Goal: Task Accomplishment & Management: Manage account settings

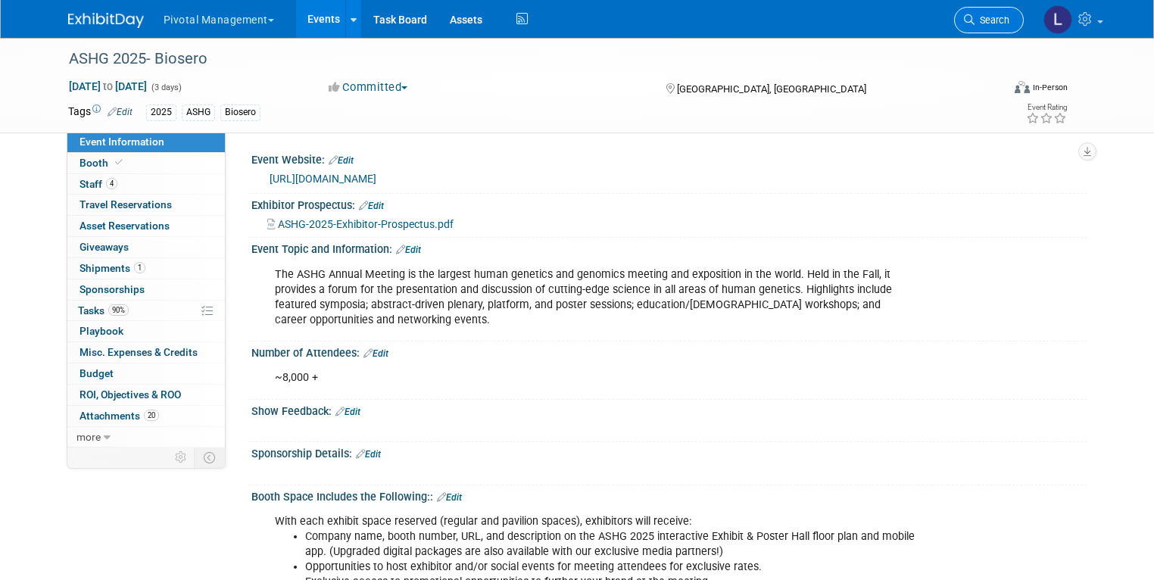
scroll to position [847, 0]
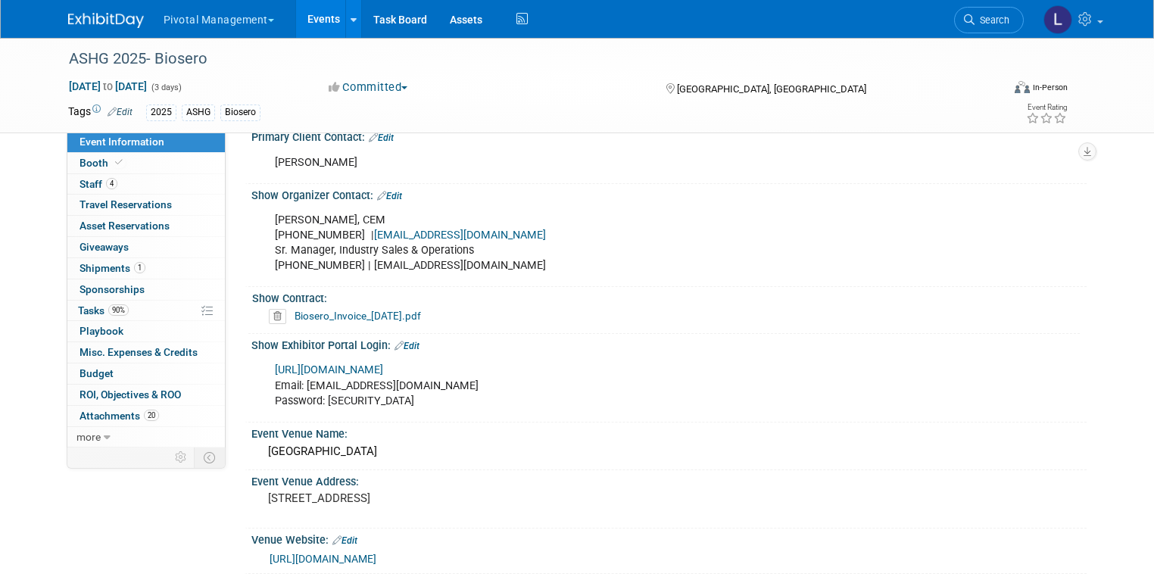
drag, startPoint x: 1009, startPoint y: 28, endPoint x: 994, endPoint y: 3, distance: 28.8
click at [1009, 28] on link "Search" at bounding box center [989, 20] width 70 height 27
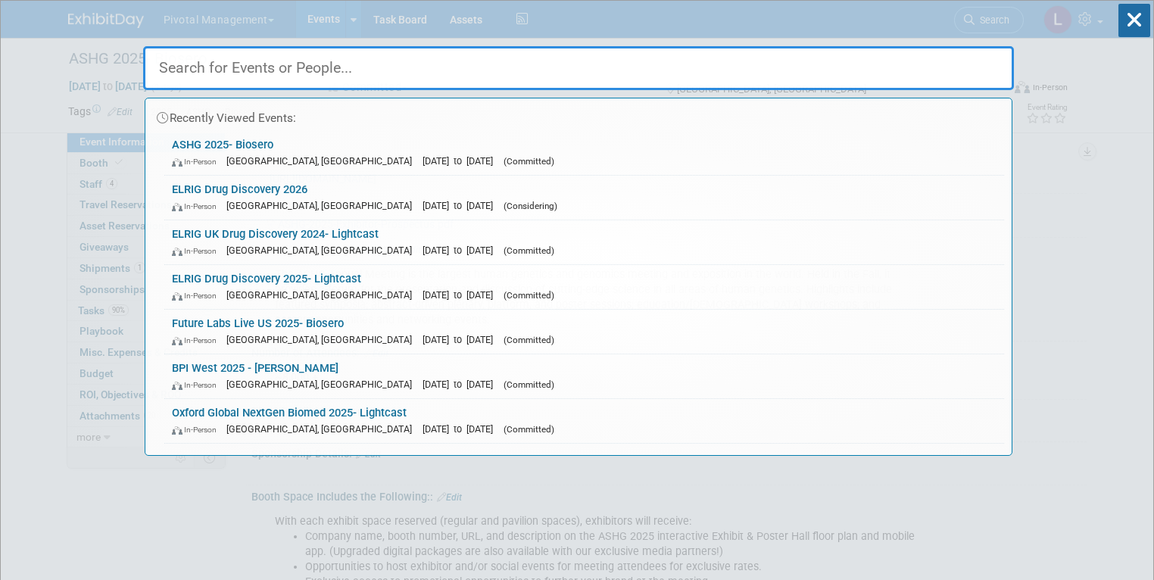
scroll to position [0, 0]
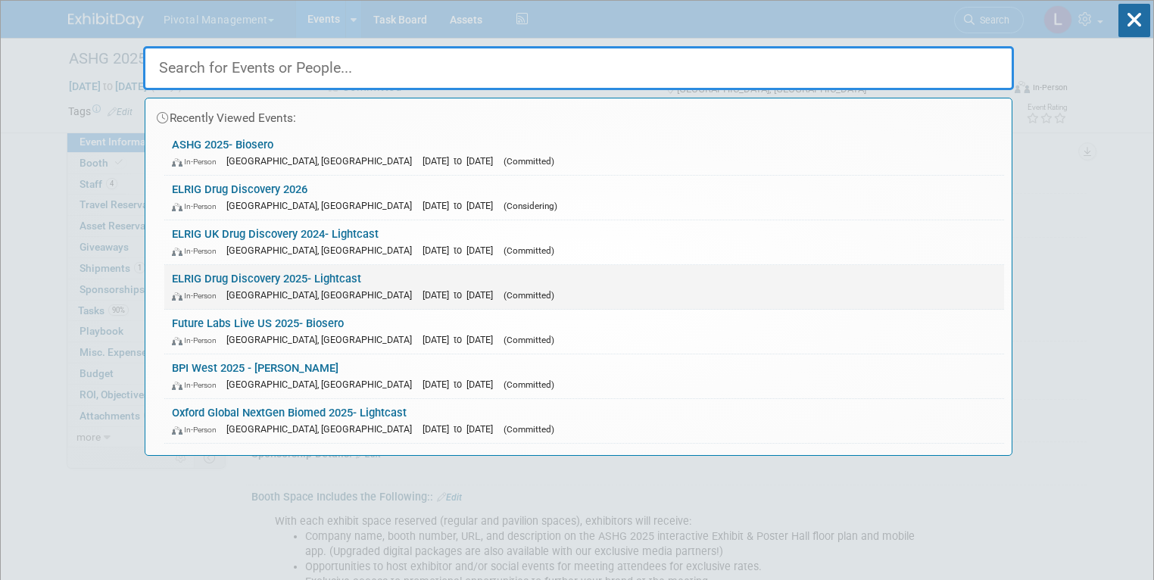
click at [367, 302] on link "ELRIG Drug Discovery 2025- Lightcast In-Person England, United Kingdom Oct 21, …" at bounding box center [584, 287] width 840 height 44
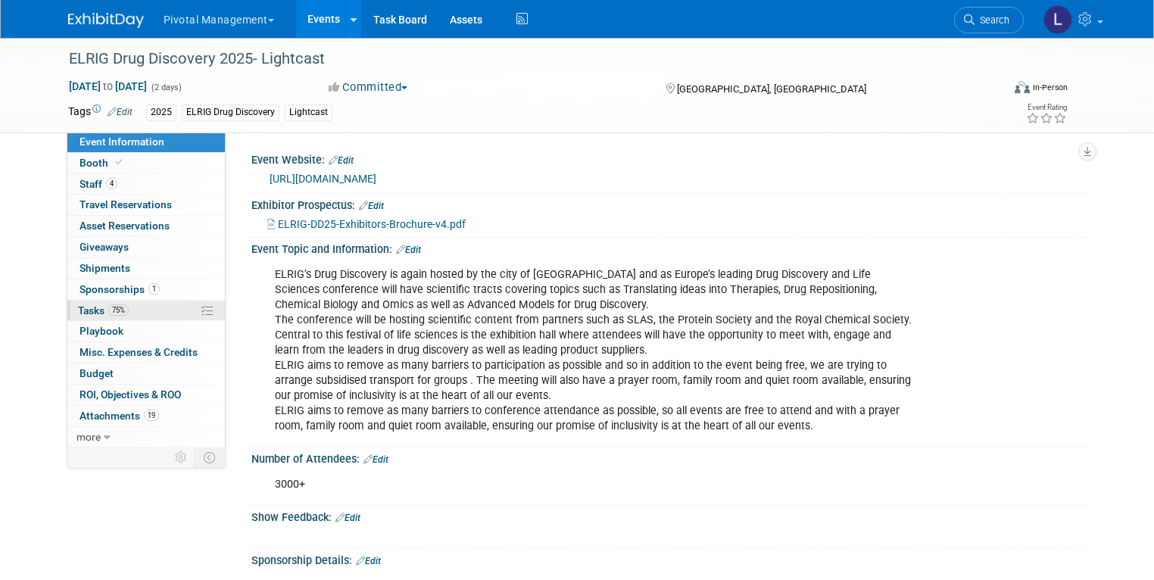
click at [89, 314] on span "Tasks 75%" at bounding box center [103, 310] width 51 height 12
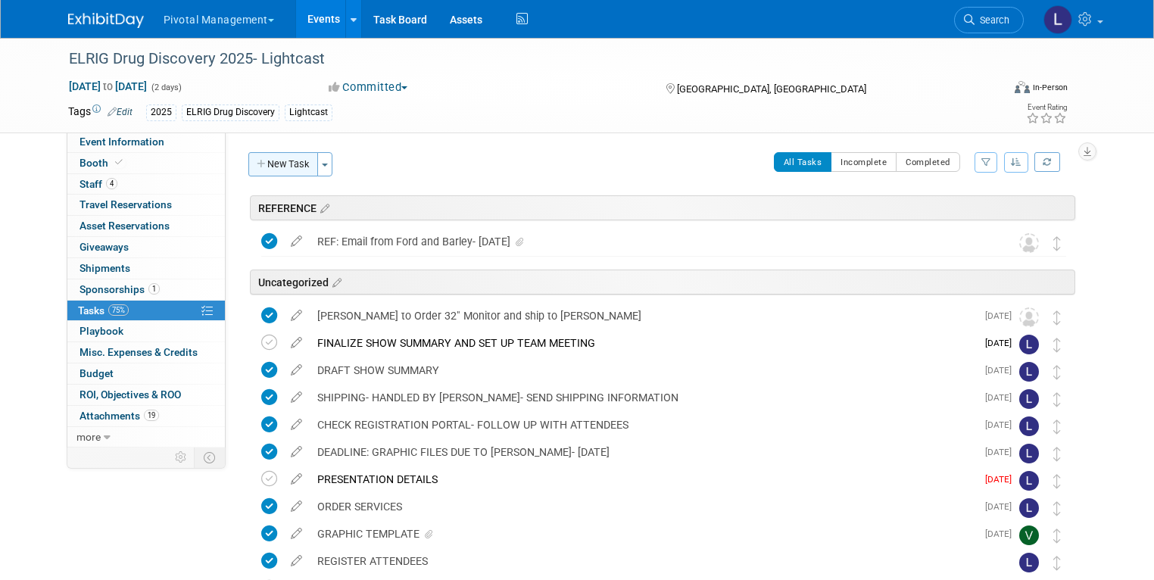
click at [273, 163] on button "New Task" at bounding box center [283, 164] width 70 height 24
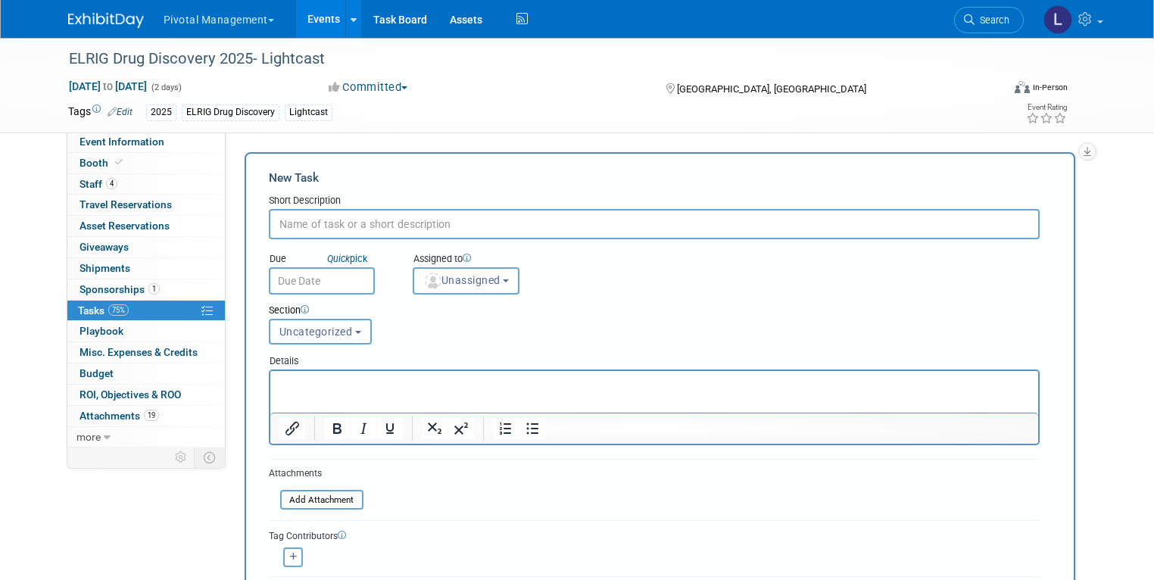
click at [318, 333] on span "Uncategorized" at bounding box center [315, 332] width 73 height 12
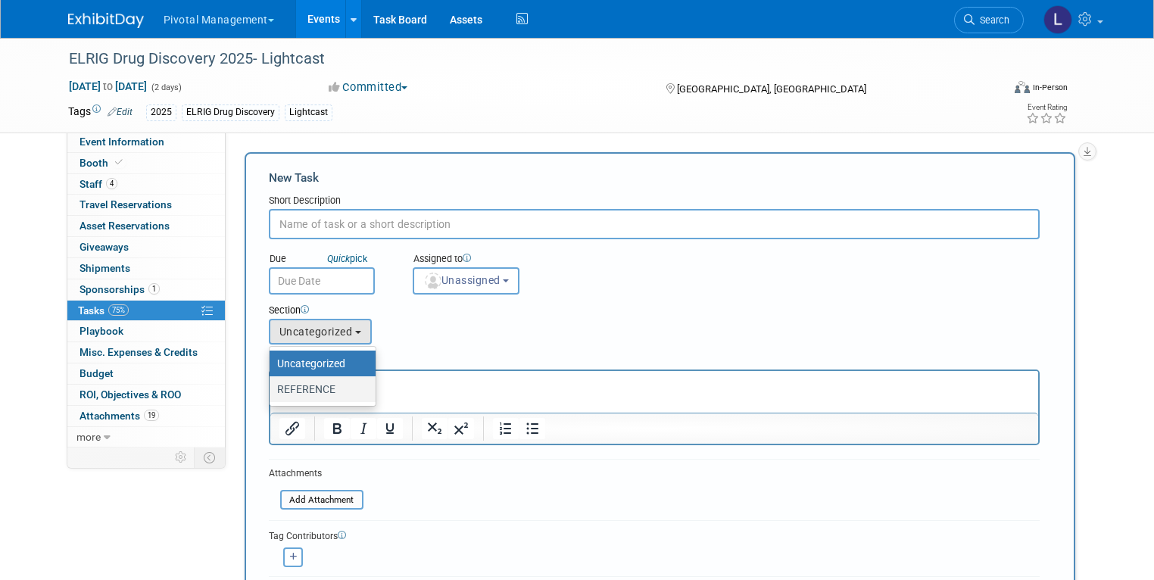
click at [322, 388] on label "REFERENCE" at bounding box center [318, 389] width 83 height 20
click at [272, 388] on input "REFERENCE" at bounding box center [267, 390] width 10 height 10
select select "11271519"
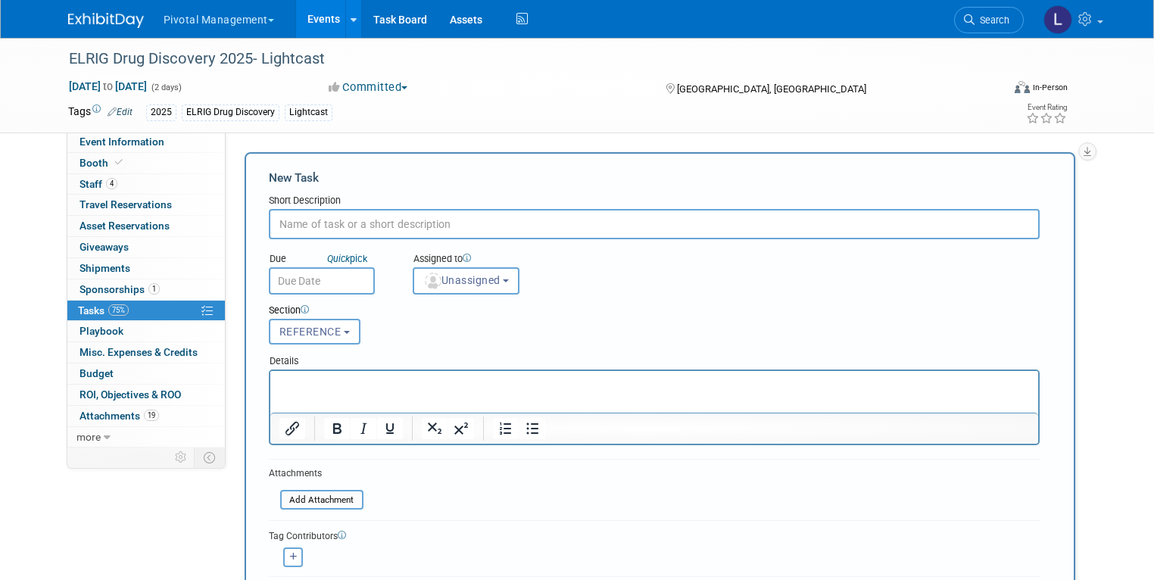
click at [320, 231] on input "text" at bounding box center [654, 224] width 771 height 30
type input "REFERENCE: Lead App Open [DATE]"
click at [314, 391] on html at bounding box center [654, 381] width 768 height 21
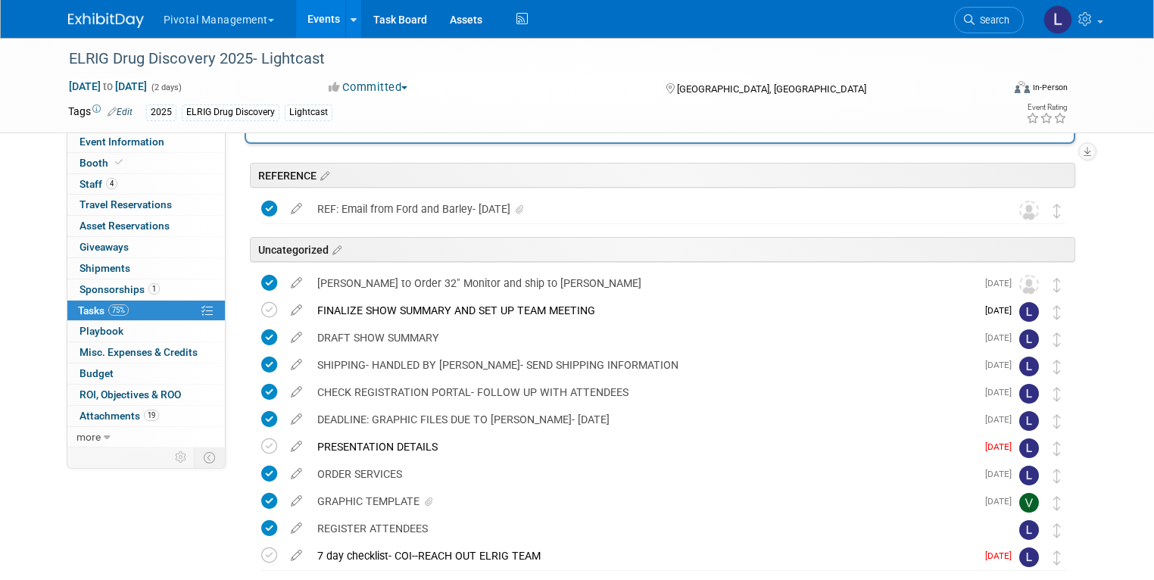
scroll to position [917, 0]
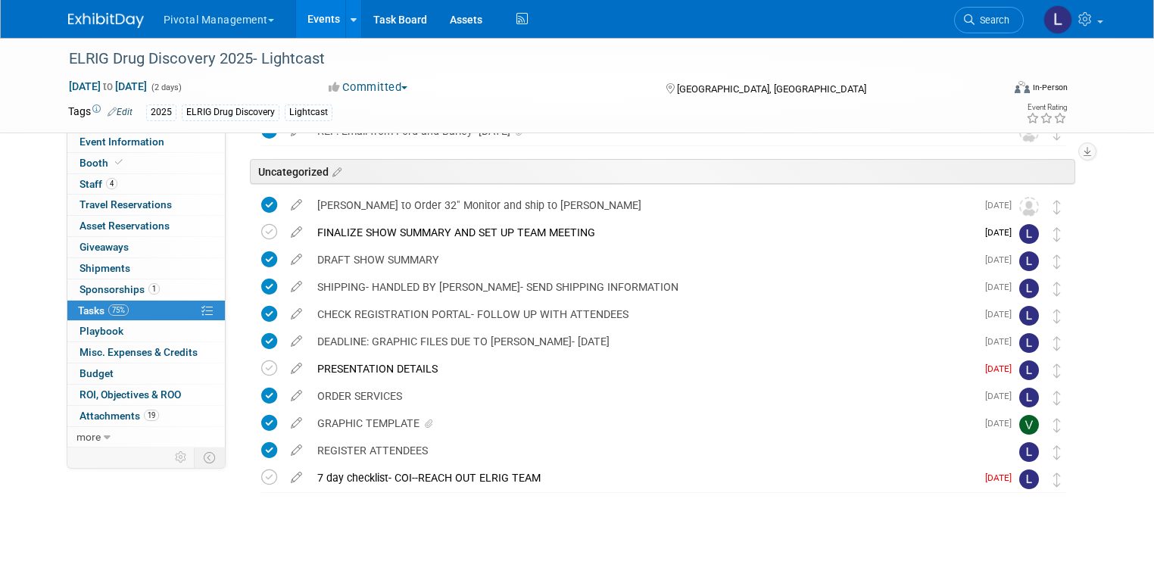
drag, startPoint x: 279, startPoint y: -532, endPoint x: 787, endPoint y: 582, distance: 1224.3
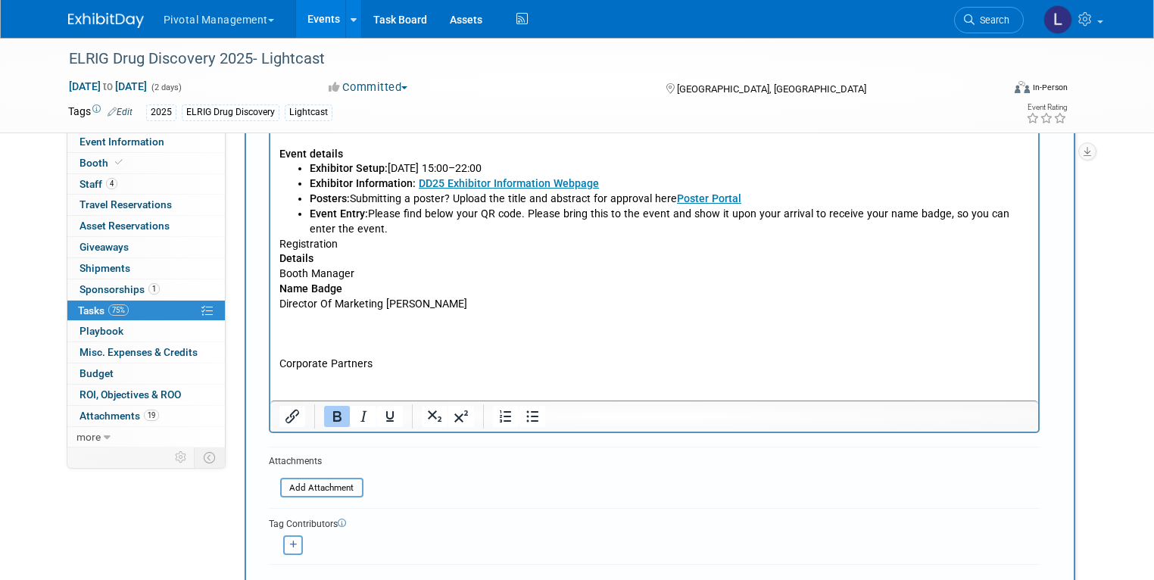
scroll to position [363, 0]
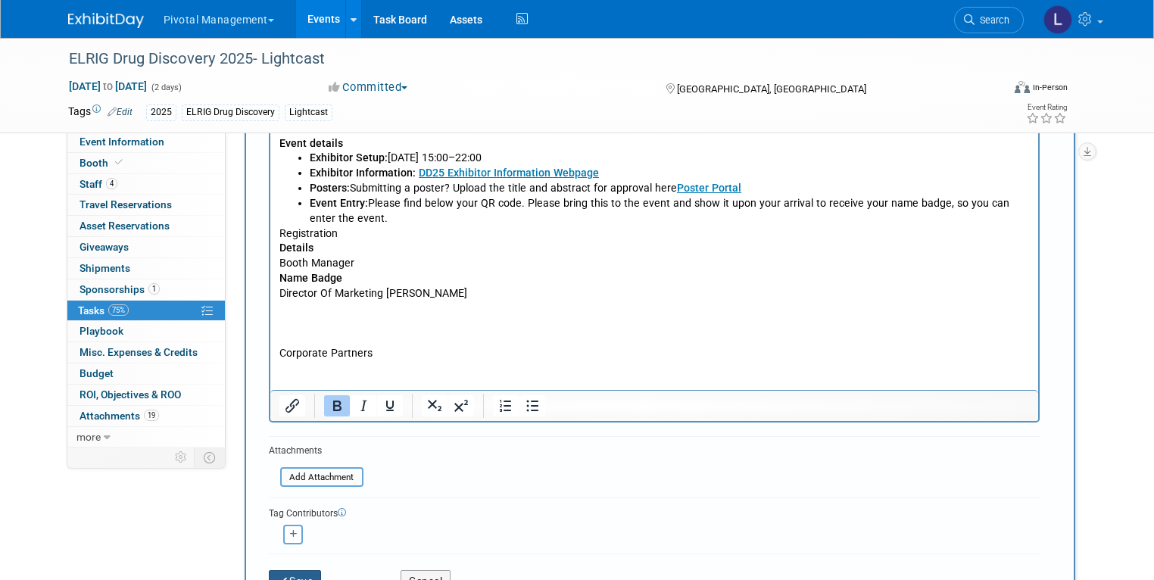
click at [282, 570] on button "Save" at bounding box center [295, 580] width 53 height 21
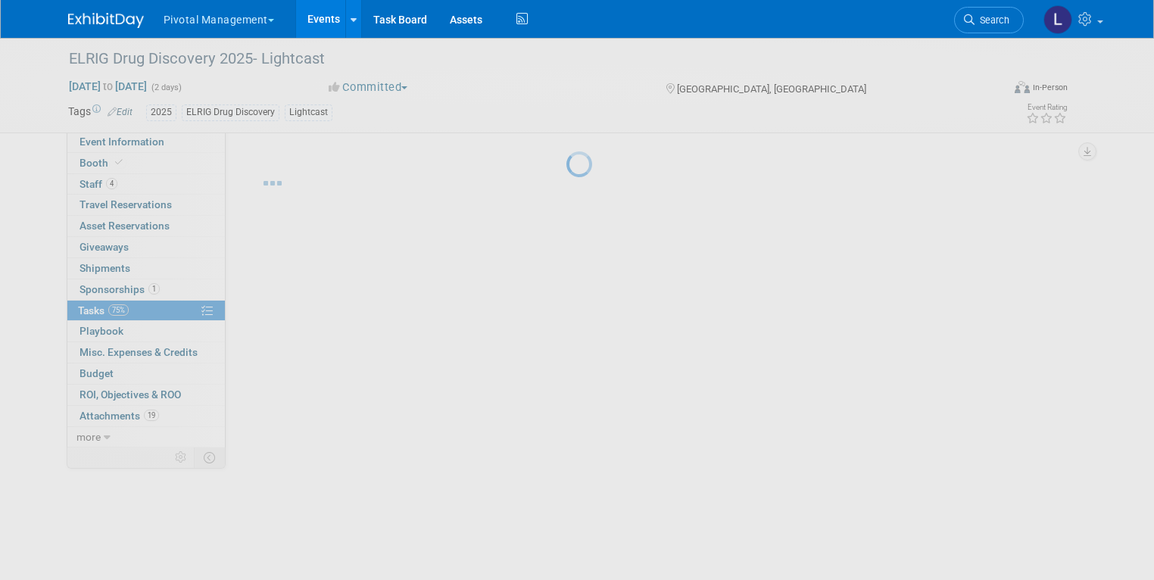
scroll to position [0, 0]
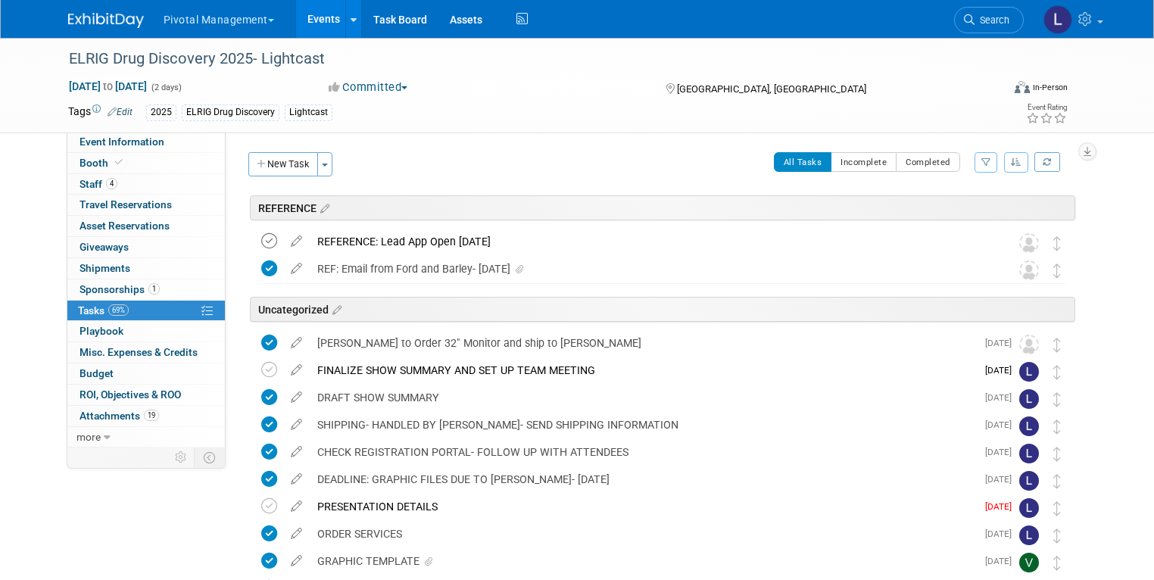
click at [261, 242] on icon at bounding box center [269, 241] width 16 height 16
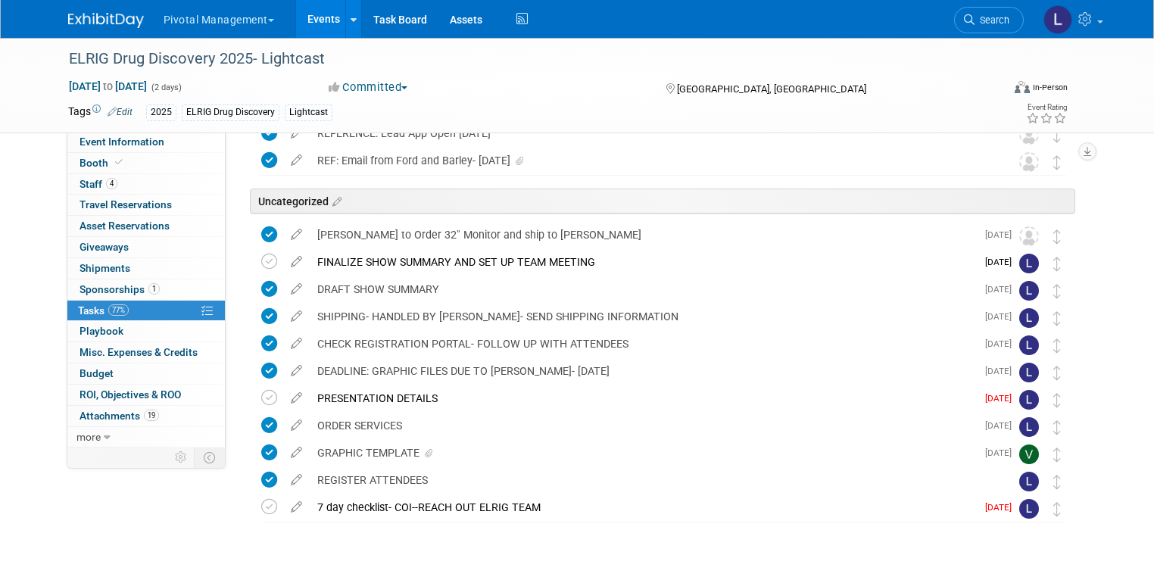
scroll to position [111, 0]
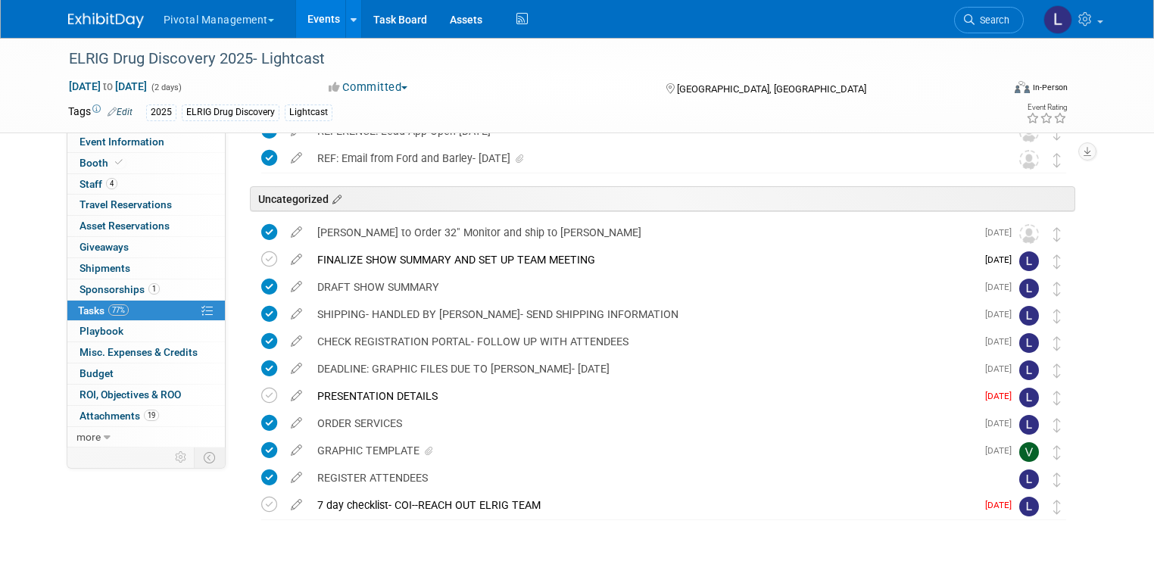
click at [329, 195] on icon at bounding box center [335, 200] width 13 height 14
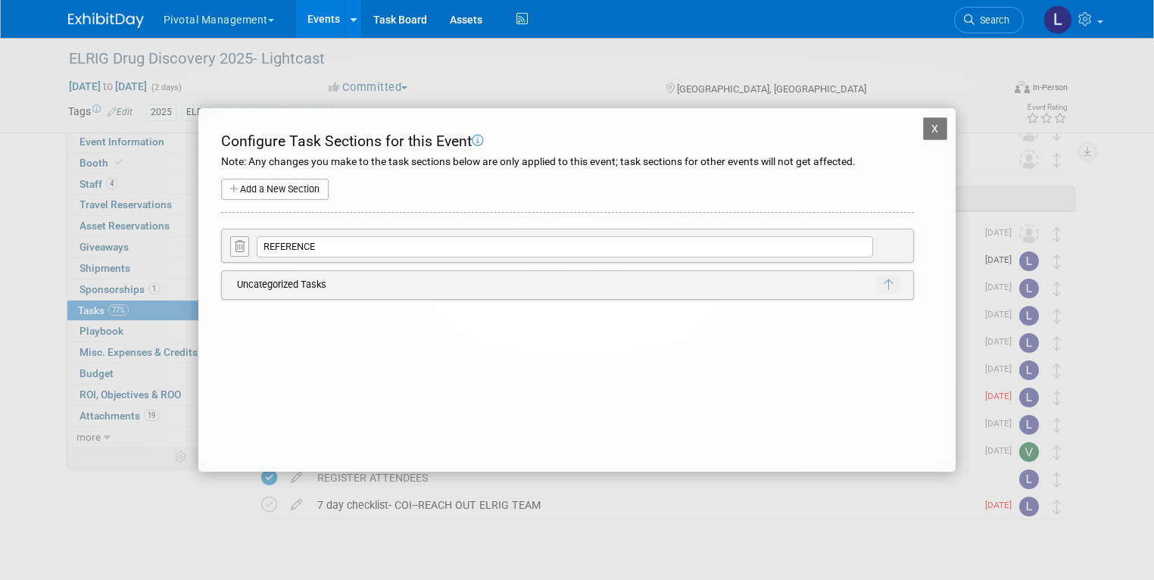
click at [935, 127] on button "X" at bounding box center [935, 128] width 24 height 23
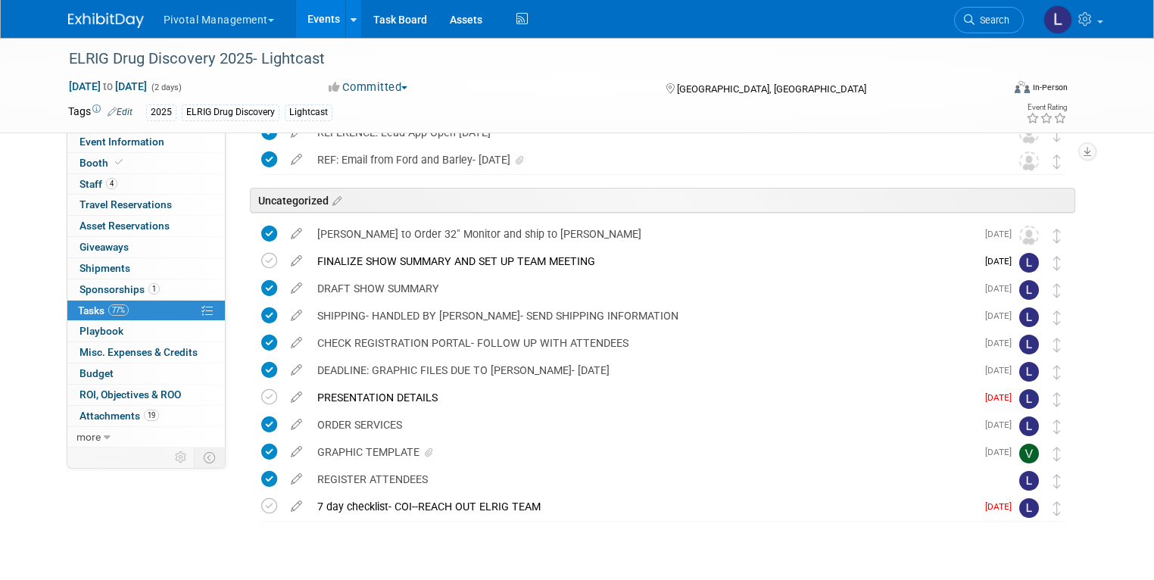
scroll to position [0, 0]
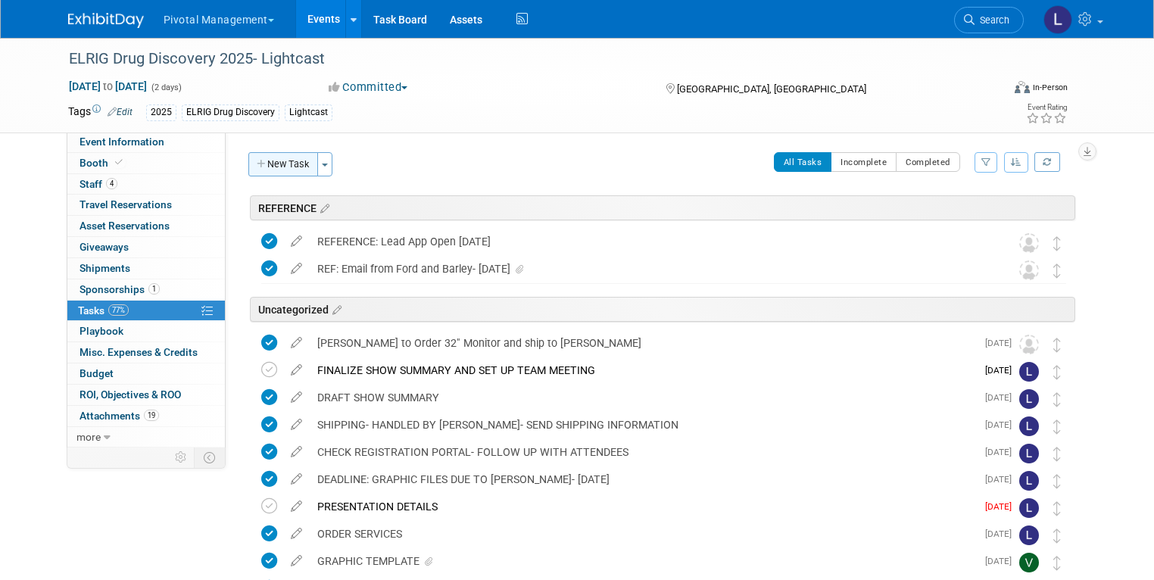
click at [276, 158] on button "New Task" at bounding box center [283, 164] width 70 height 24
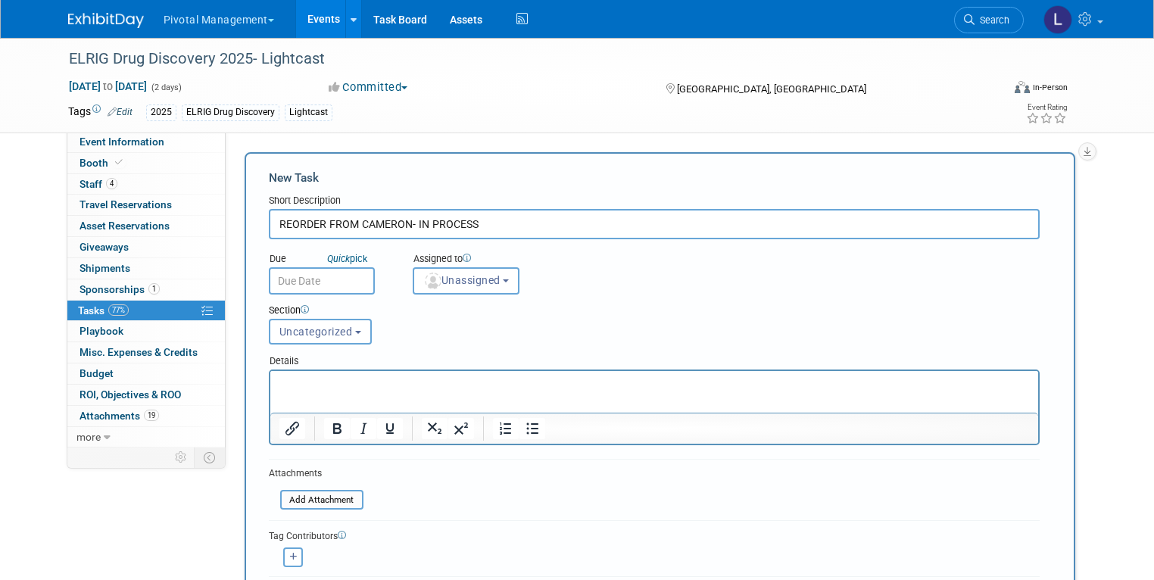
type input "REORDER FROM CAMERON- IN PROCESS"
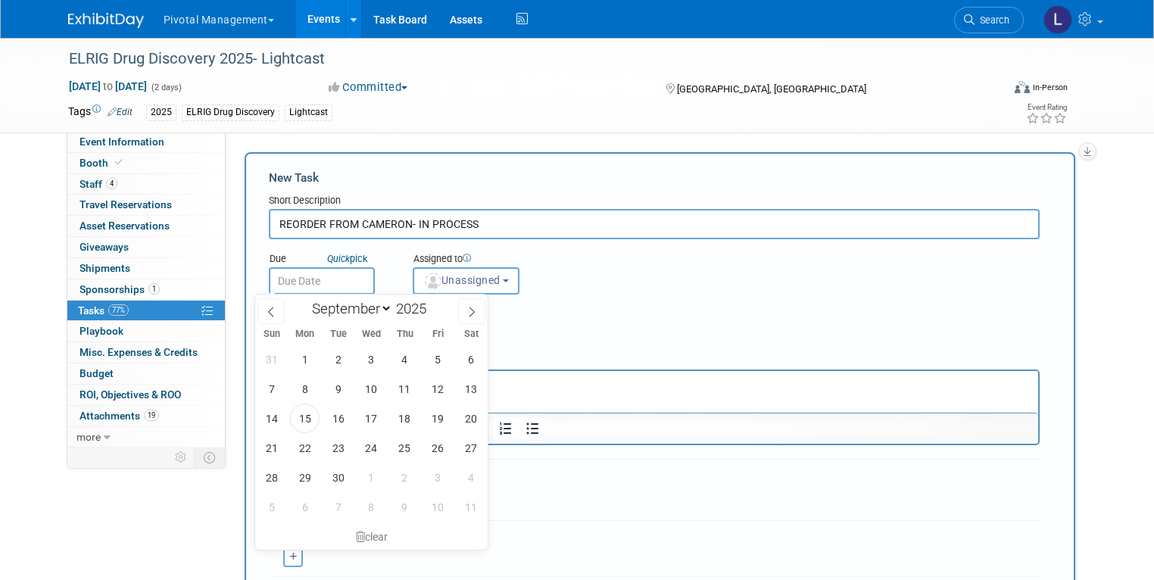
click at [327, 279] on input "text" at bounding box center [322, 280] width 106 height 27
drag, startPoint x: 352, startPoint y: 416, endPoint x: 119, endPoint y: 2, distance: 474.7
click at [352, 416] on span "16" at bounding box center [338, 419] width 30 height 30
type input "[DATE]"
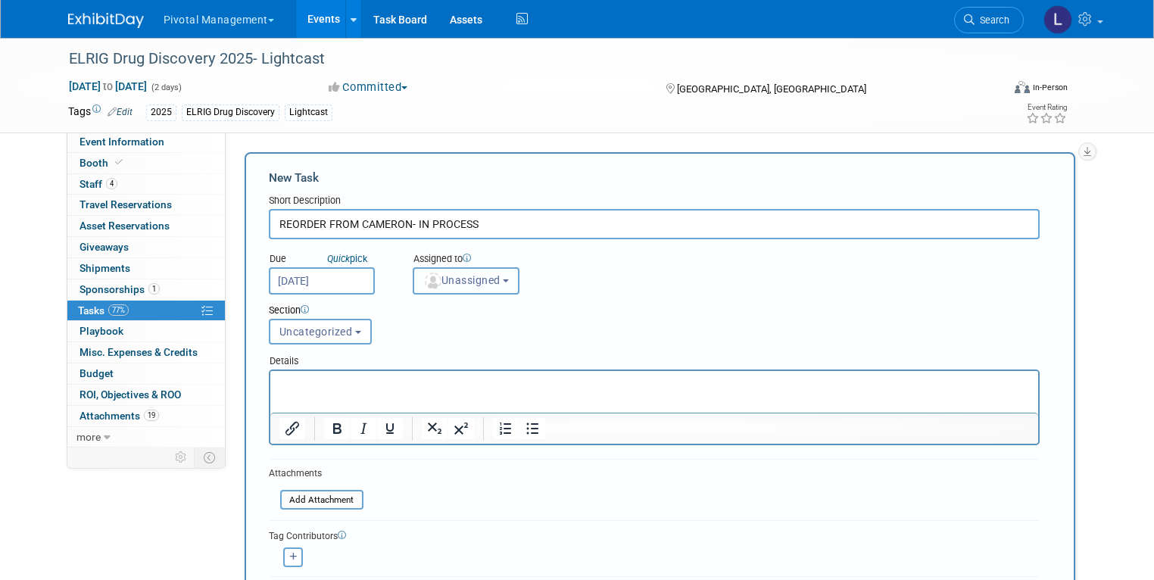
click at [457, 272] on button "Unassigned" at bounding box center [467, 280] width 108 height 27
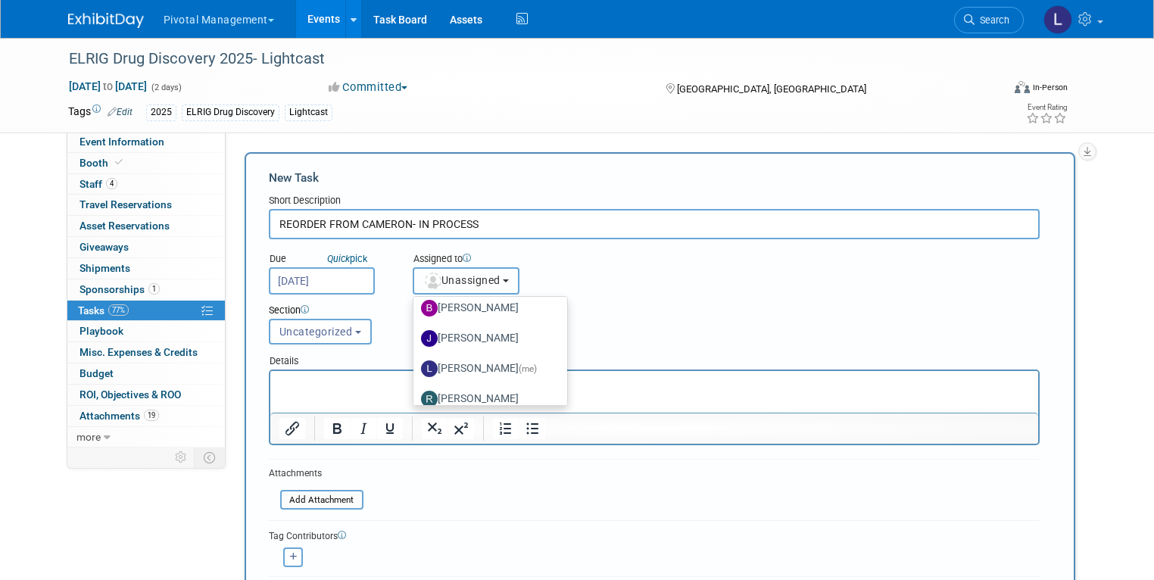
scroll to position [81, 0]
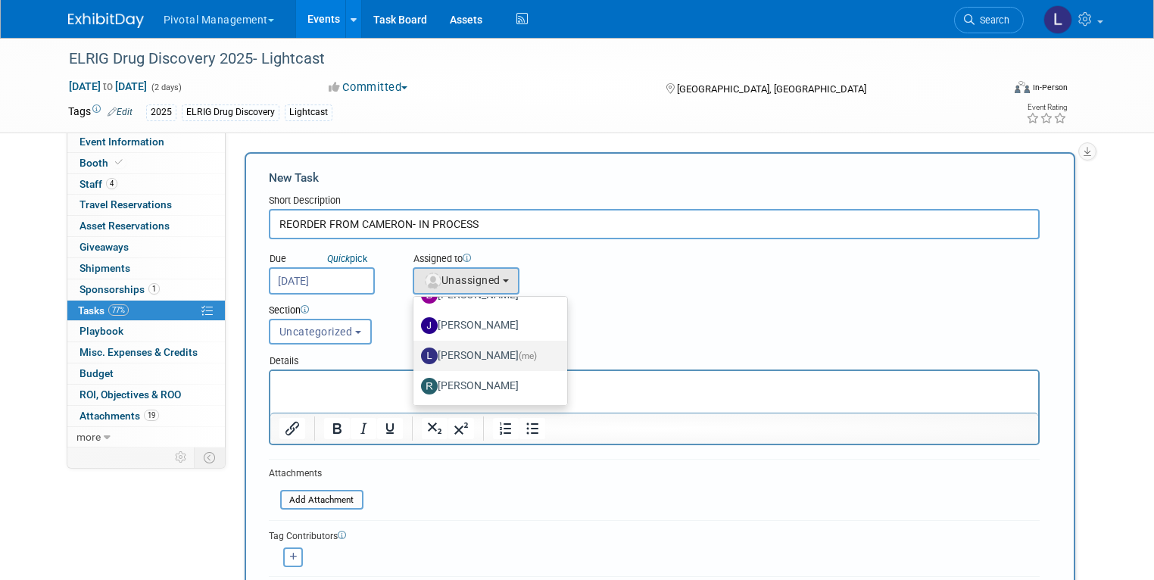
click at [454, 351] on label "[PERSON_NAME] (me)" at bounding box center [486, 356] width 131 height 24
click at [416, 351] on input "[PERSON_NAME] (me)" at bounding box center [411, 354] width 10 height 10
select select "dc5d874d-e65f-4397-9ee7-21f806dbe4f5"
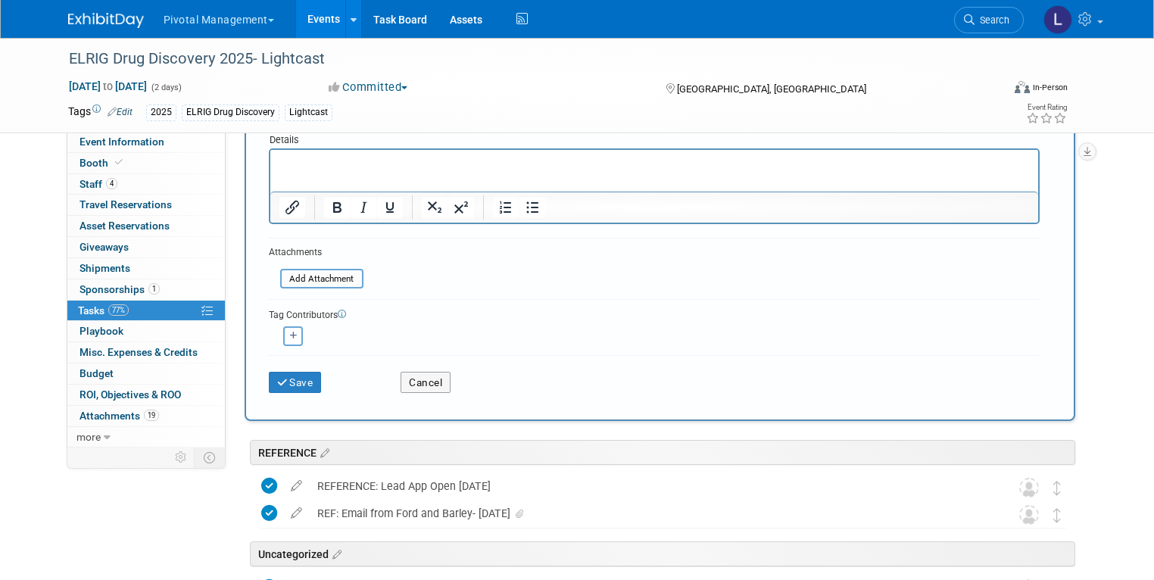
scroll to position [239, 0]
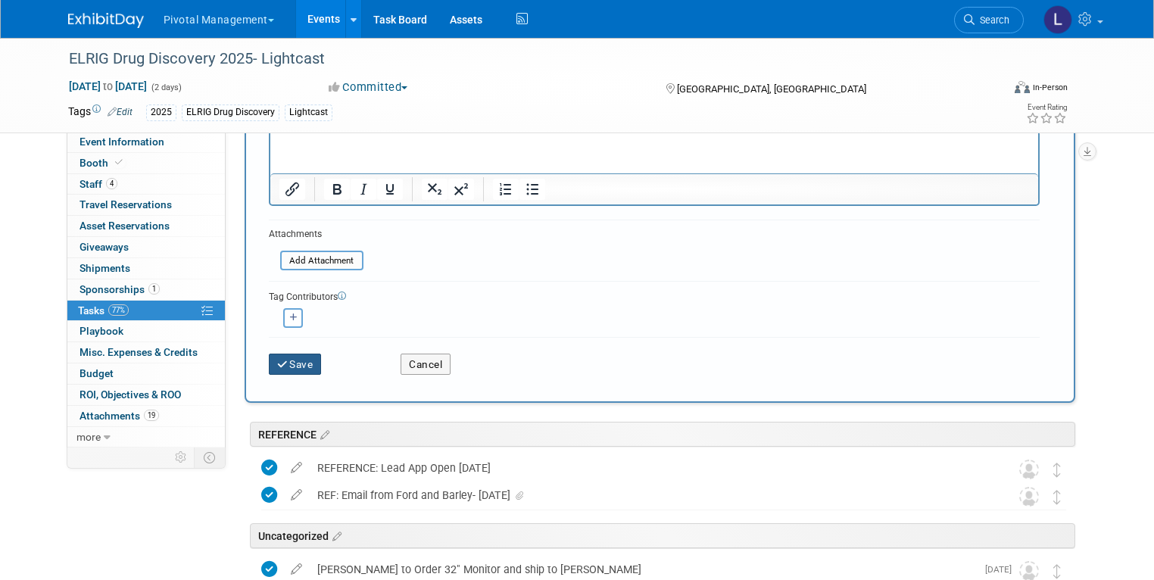
click at [282, 367] on button "Save" at bounding box center [295, 364] width 53 height 21
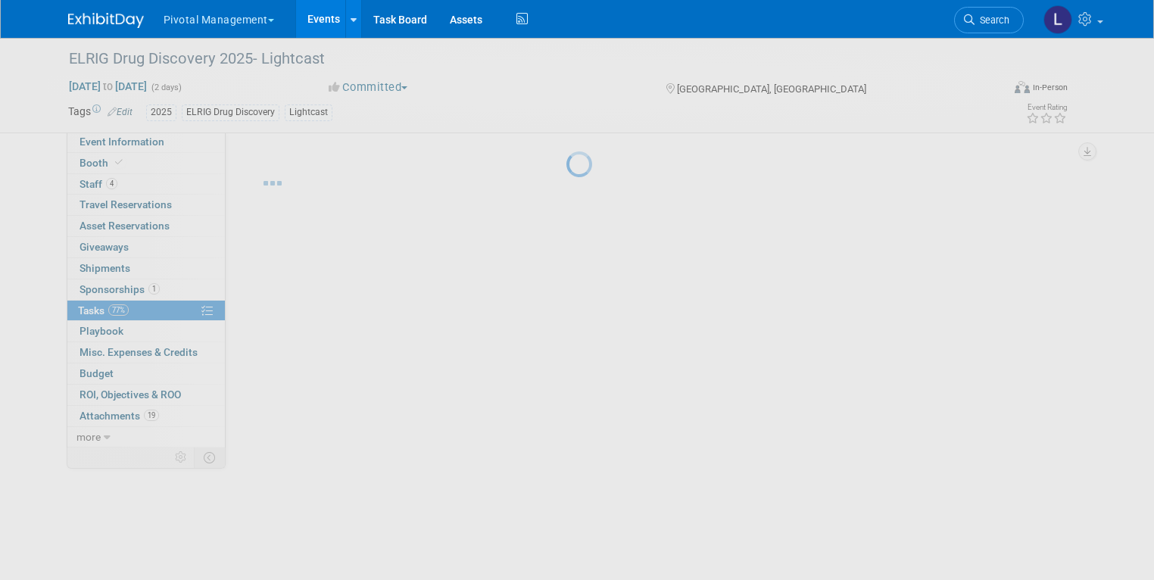
scroll to position [0, 0]
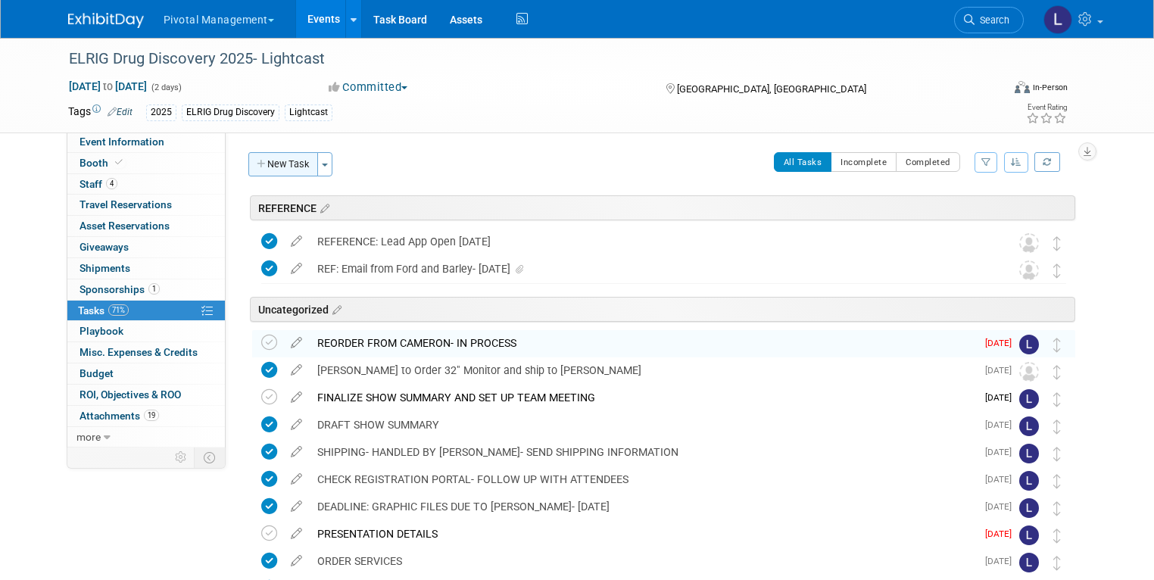
click at [267, 168] on button "New Task" at bounding box center [283, 164] width 70 height 24
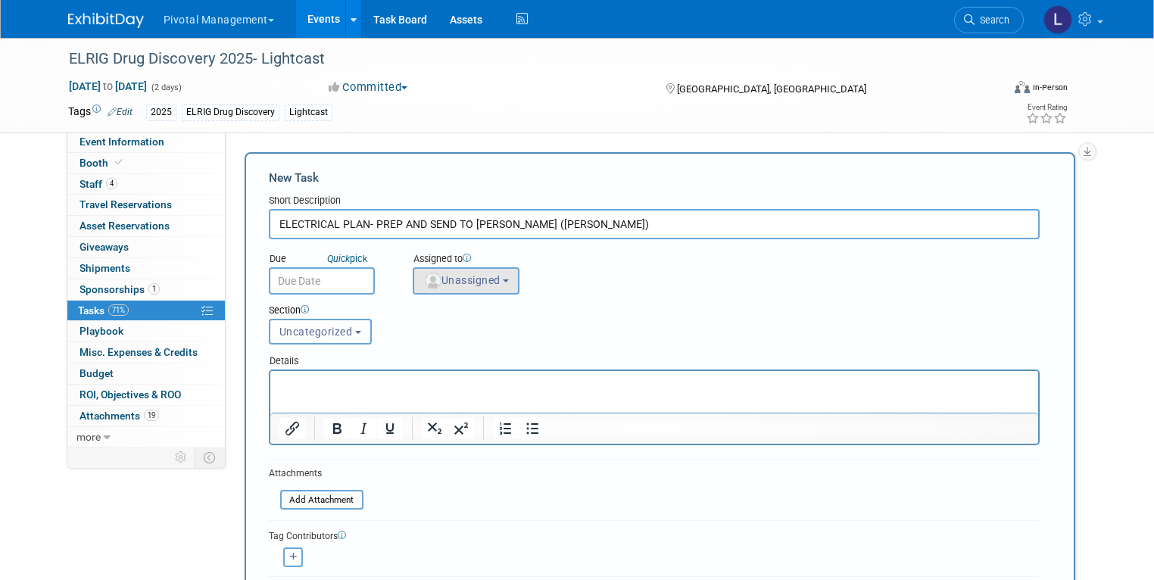
type input "ELECTRICAL PLAN- PREP AND SEND TO [PERSON_NAME] ([PERSON_NAME])"
click at [479, 274] on span "Unassigned" at bounding box center [461, 280] width 77 height 12
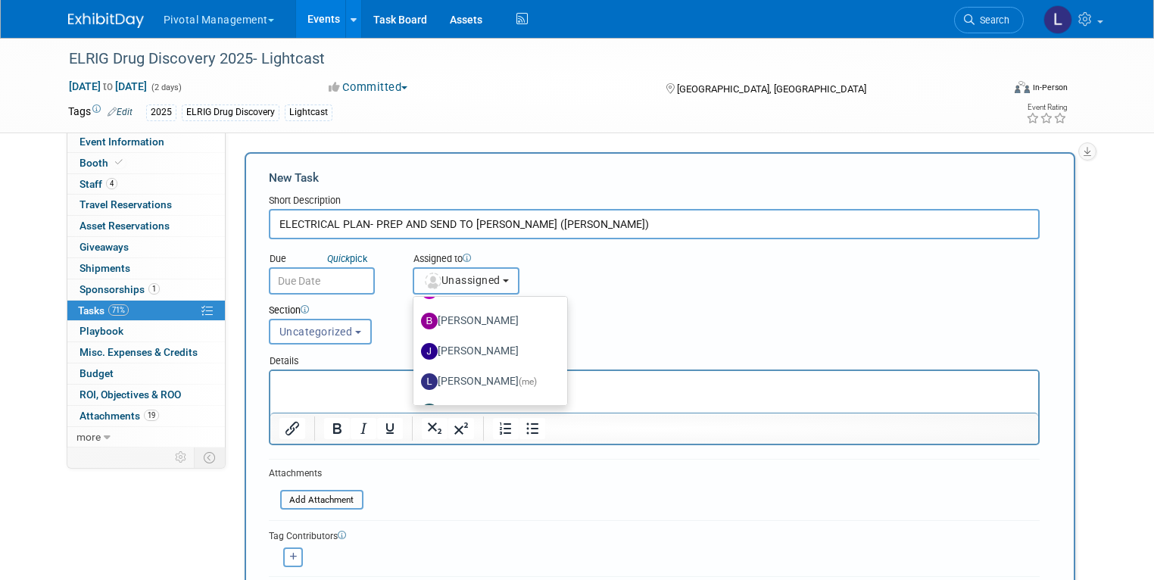
scroll to position [62, 0]
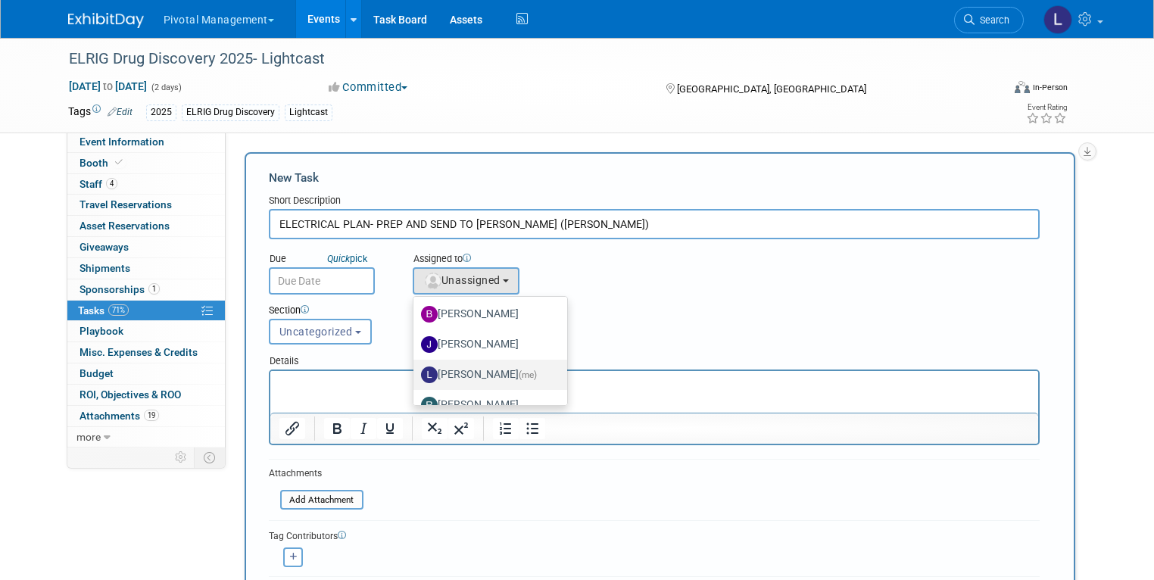
click at [450, 369] on label "[PERSON_NAME] (me)" at bounding box center [486, 375] width 131 height 24
click at [416, 369] on input "[PERSON_NAME] (me)" at bounding box center [411, 373] width 10 height 10
select select "dc5d874d-e65f-4397-9ee7-21f806dbe4f5"
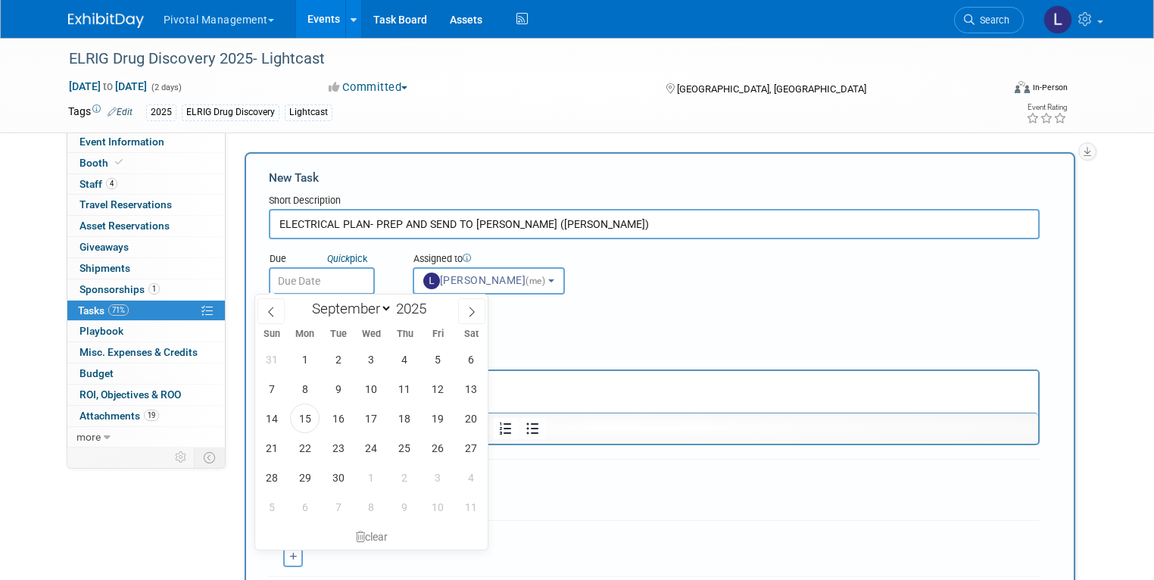
click at [330, 272] on input "text" at bounding box center [322, 280] width 106 height 27
click at [345, 413] on span "16" at bounding box center [338, 419] width 30 height 30
type input "[DATE]"
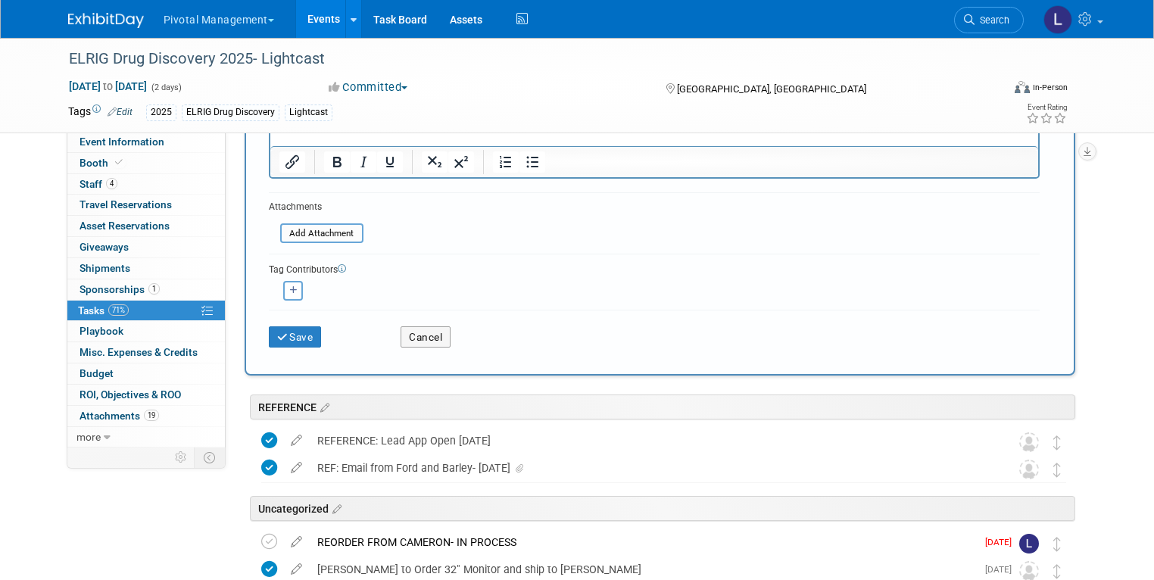
scroll to position [273, 0]
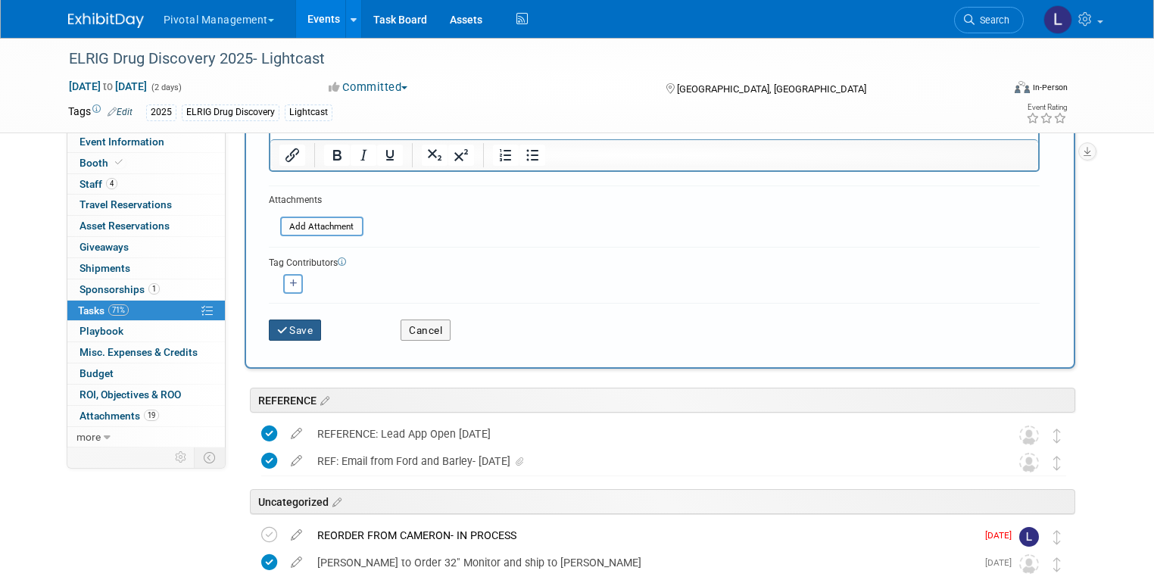
click at [292, 329] on button "Save" at bounding box center [295, 330] width 53 height 21
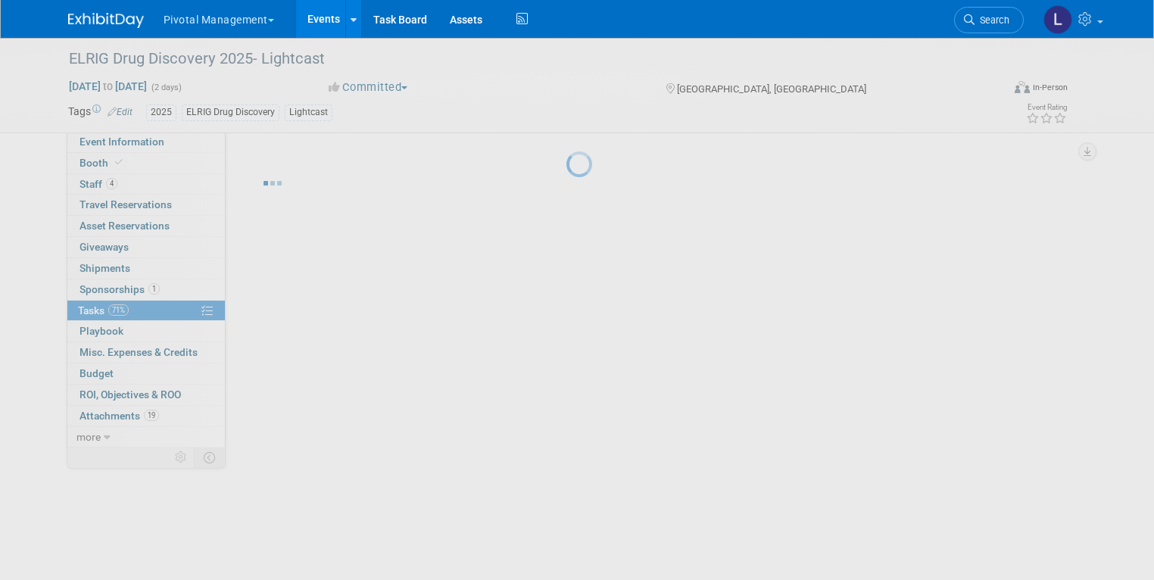
scroll to position [0, 0]
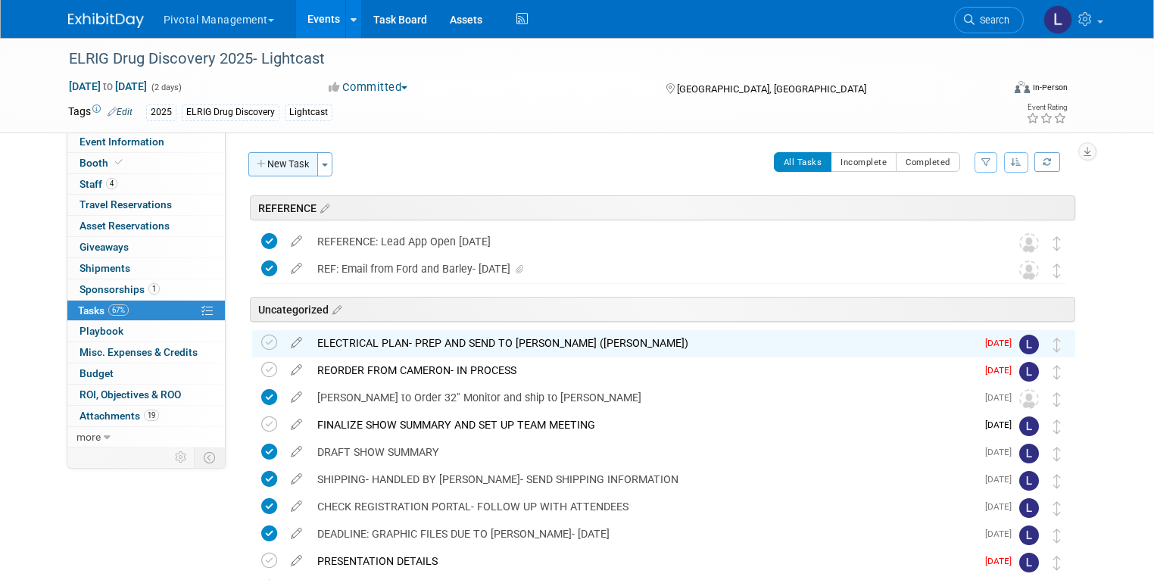
click at [283, 174] on button "New Task" at bounding box center [283, 164] width 70 height 24
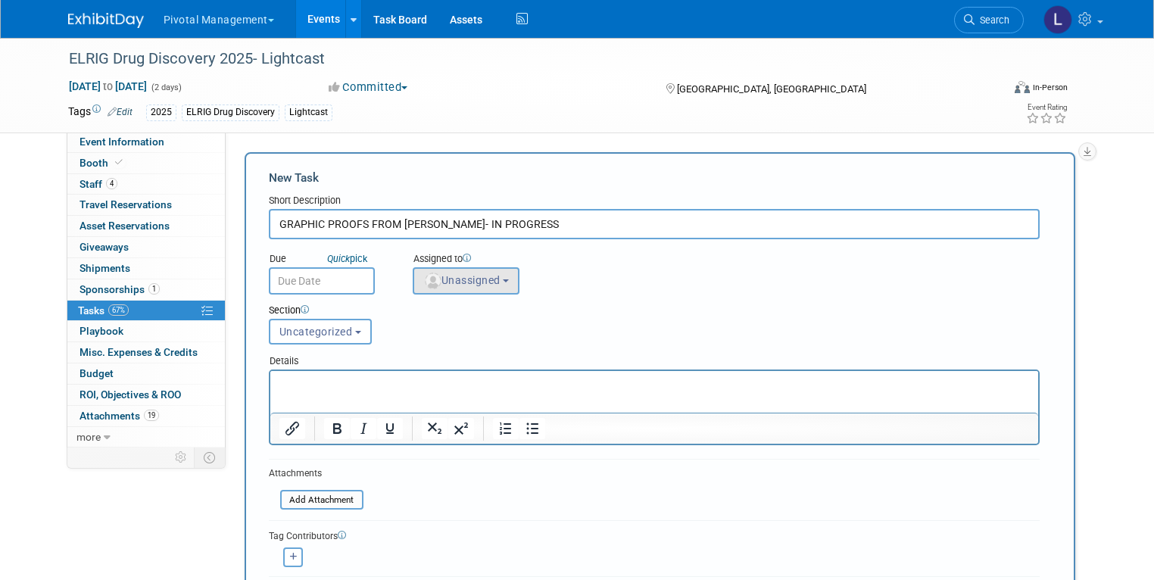
type input "GRAPHIC PROOFS FROM [PERSON_NAME]- IN PROGRESS"
click at [503, 279] on b "button" at bounding box center [506, 280] width 6 height 3
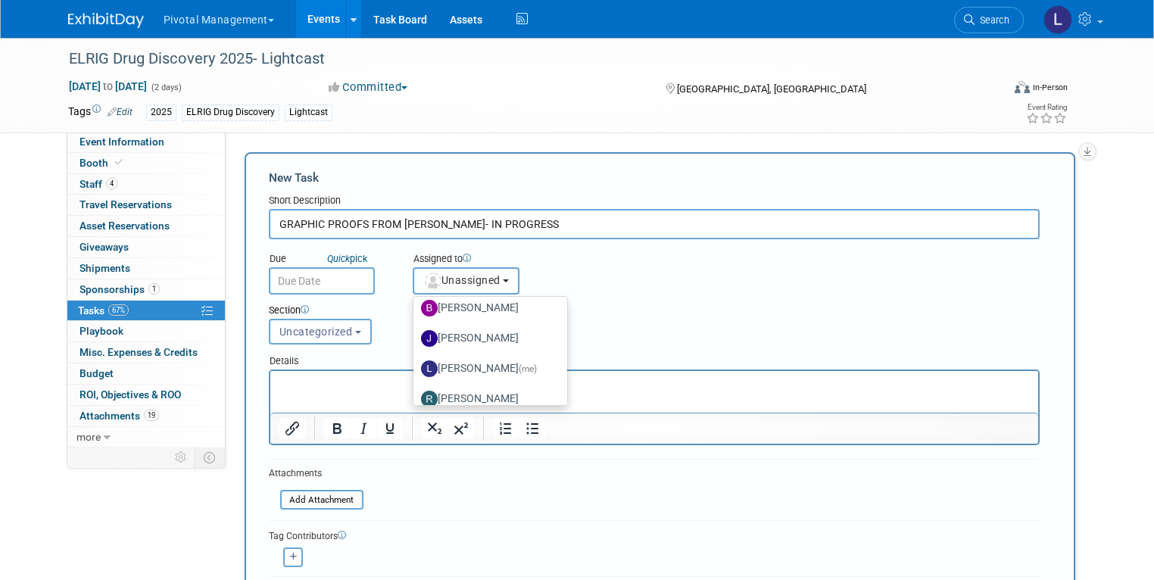
scroll to position [70, 0]
click at [489, 365] on label "[PERSON_NAME] (me)" at bounding box center [486, 367] width 131 height 24
click at [416, 365] on input "[PERSON_NAME] (me)" at bounding box center [411, 365] width 10 height 10
select select "dc5d874d-e65f-4397-9ee7-21f806dbe4f5"
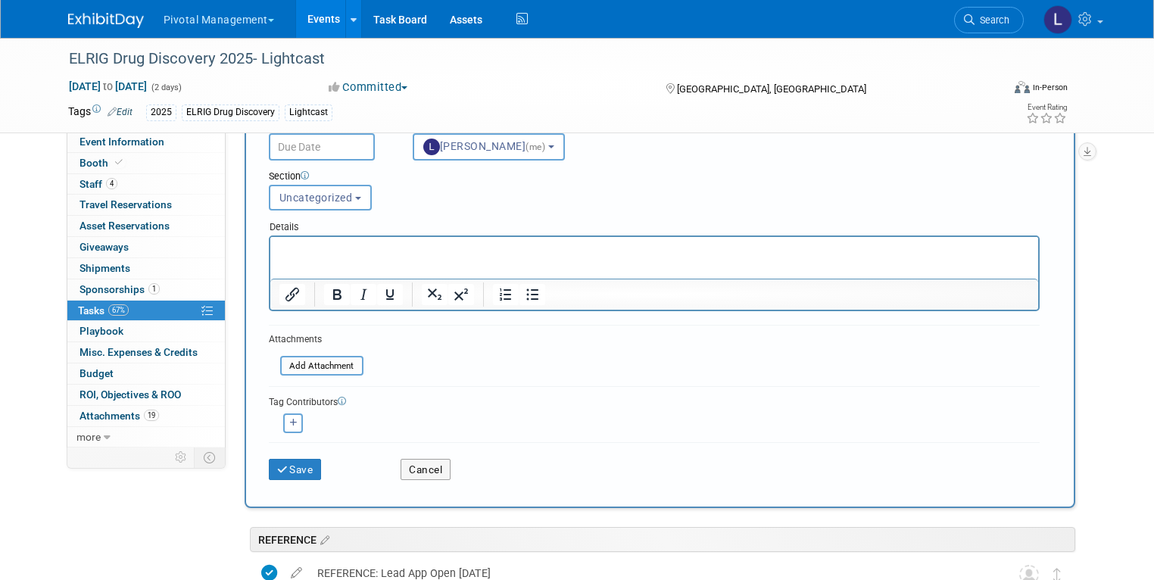
scroll to position [274, 0]
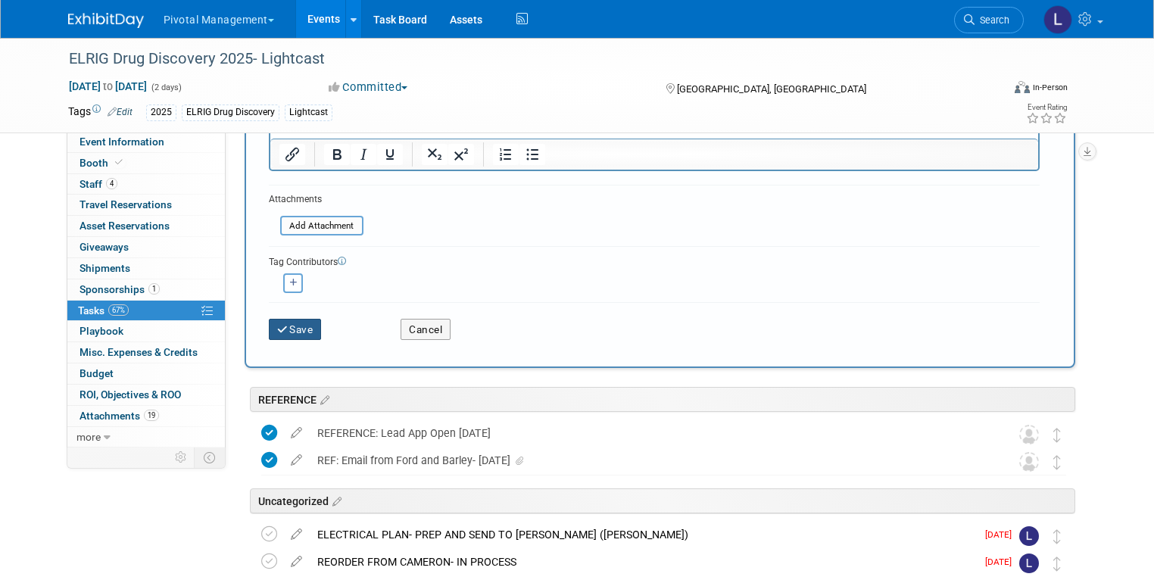
click at [283, 329] on button "Save" at bounding box center [295, 329] width 53 height 21
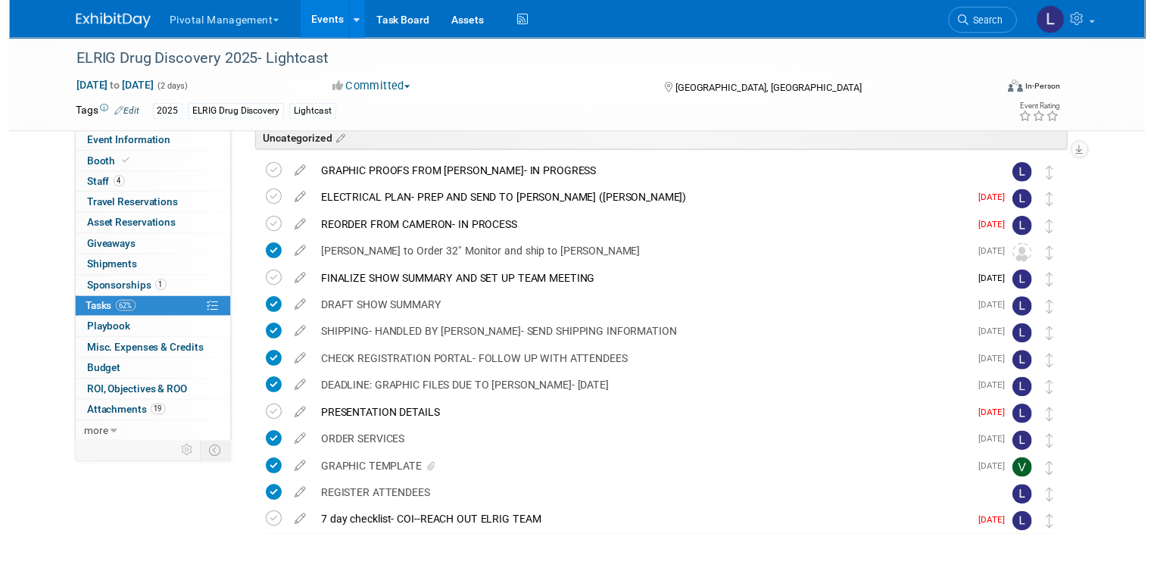
scroll to position [176, 0]
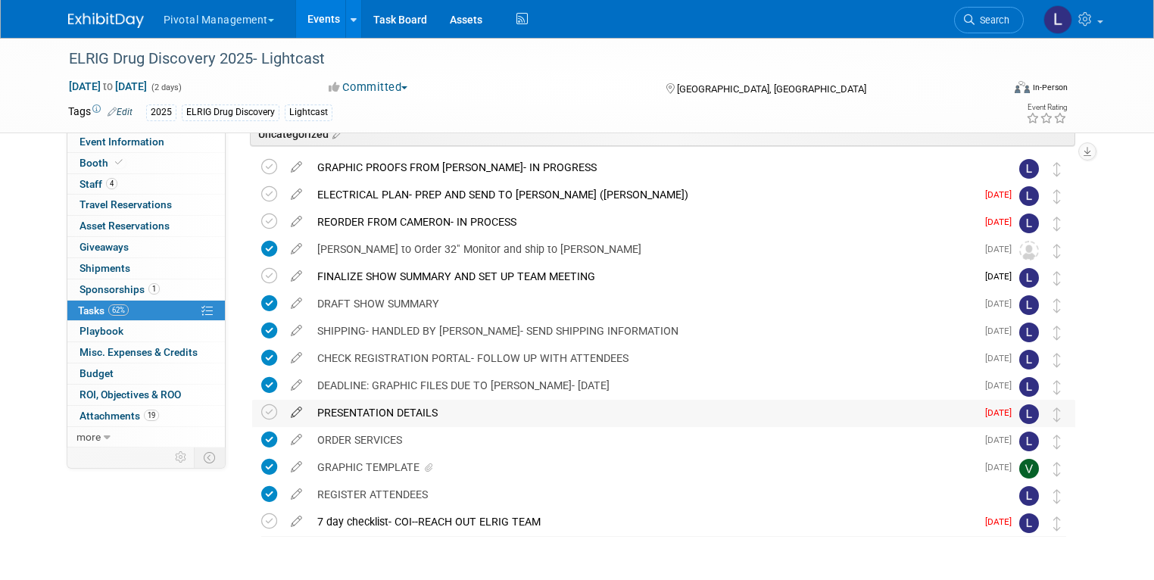
click at [287, 413] on icon at bounding box center [296, 409] width 27 height 19
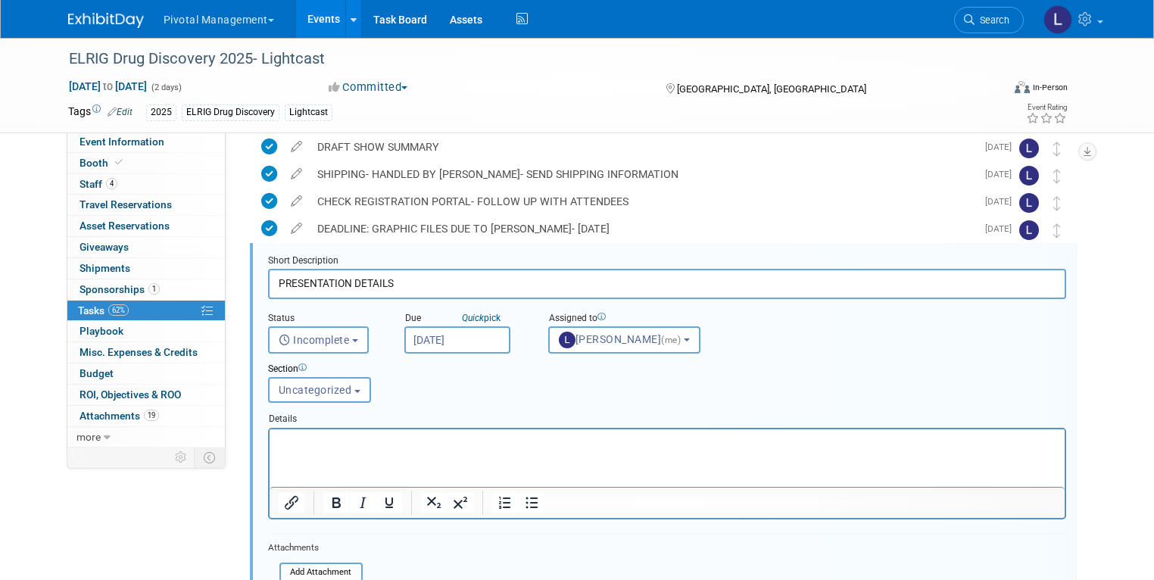
scroll to position [354, 0]
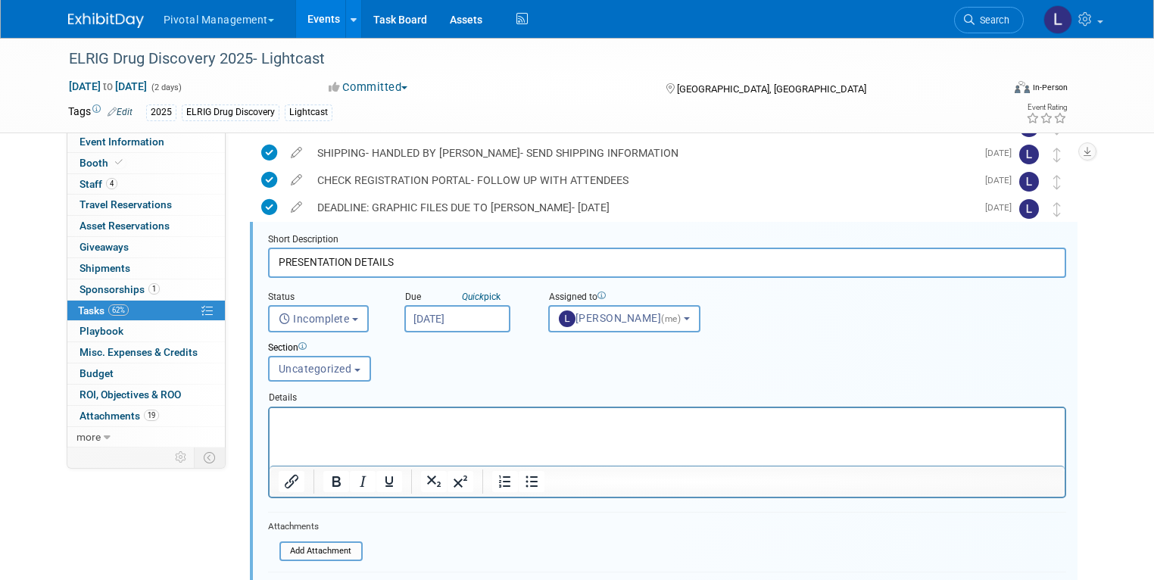
click at [468, 319] on input "[DATE]" at bounding box center [457, 318] width 106 height 27
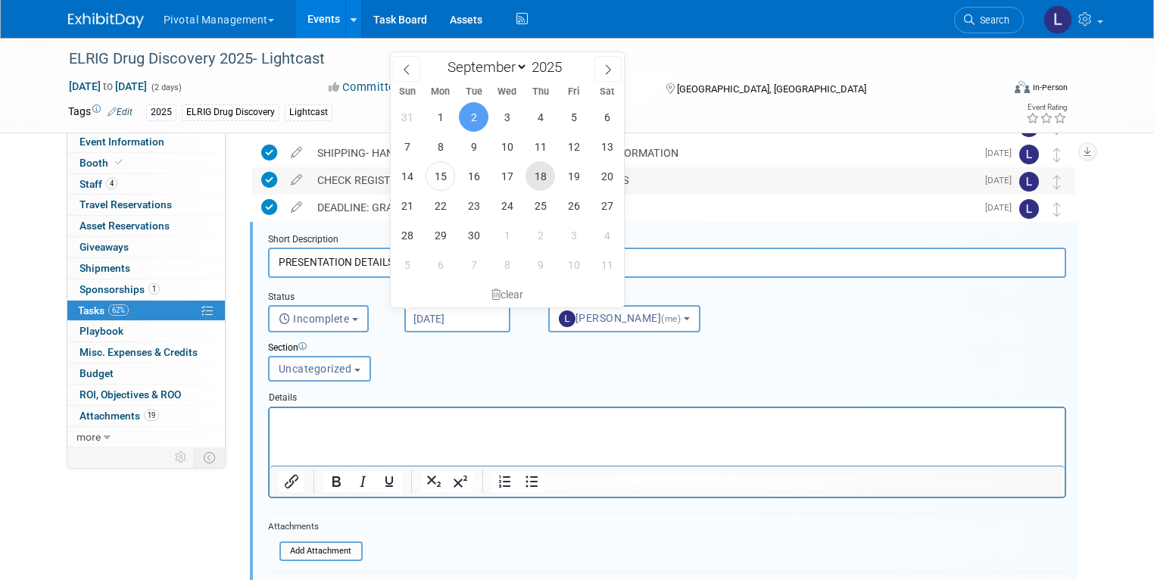
click at [539, 171] on span "18" at bounding box center [541, 176] width 30 height 30
type input "[DATE]"
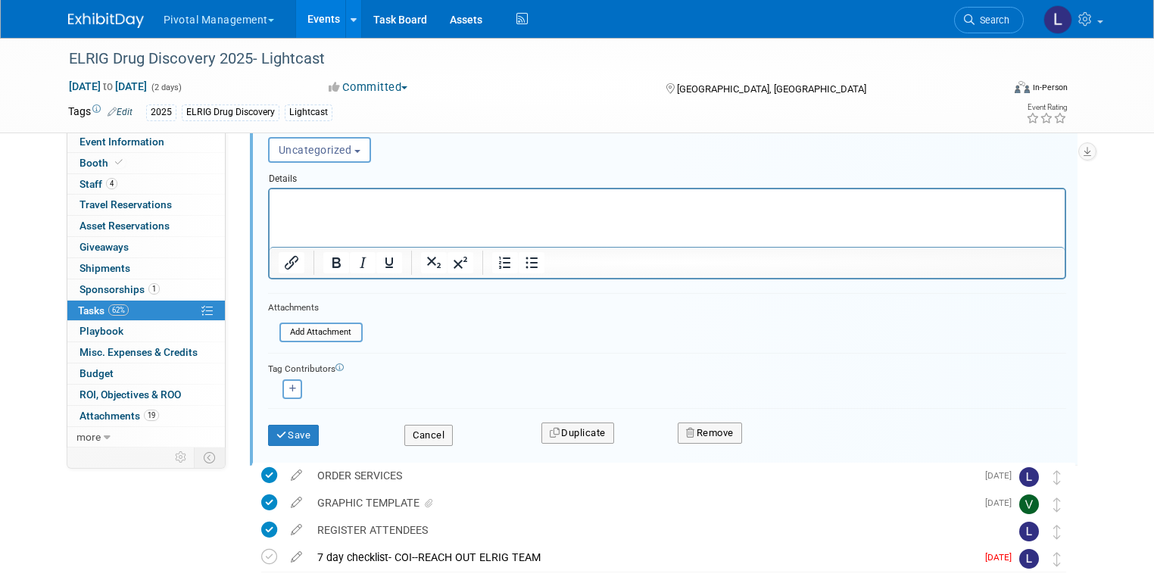
scroll to position [606, 0]
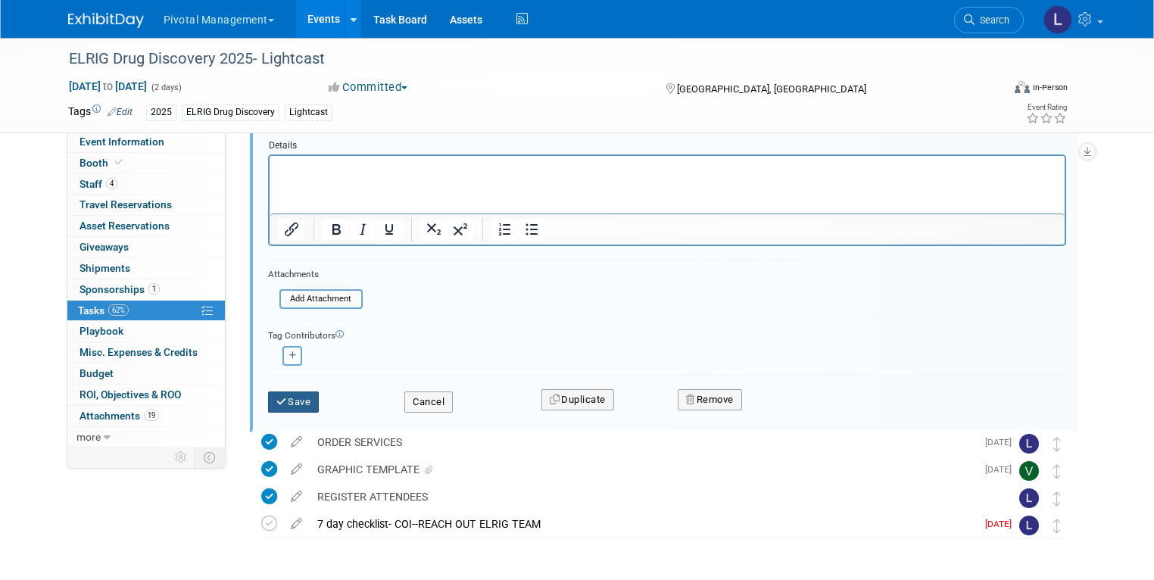
click at [276, 398] on button "Save" at bounding box center [293, 401] width 51 height 21
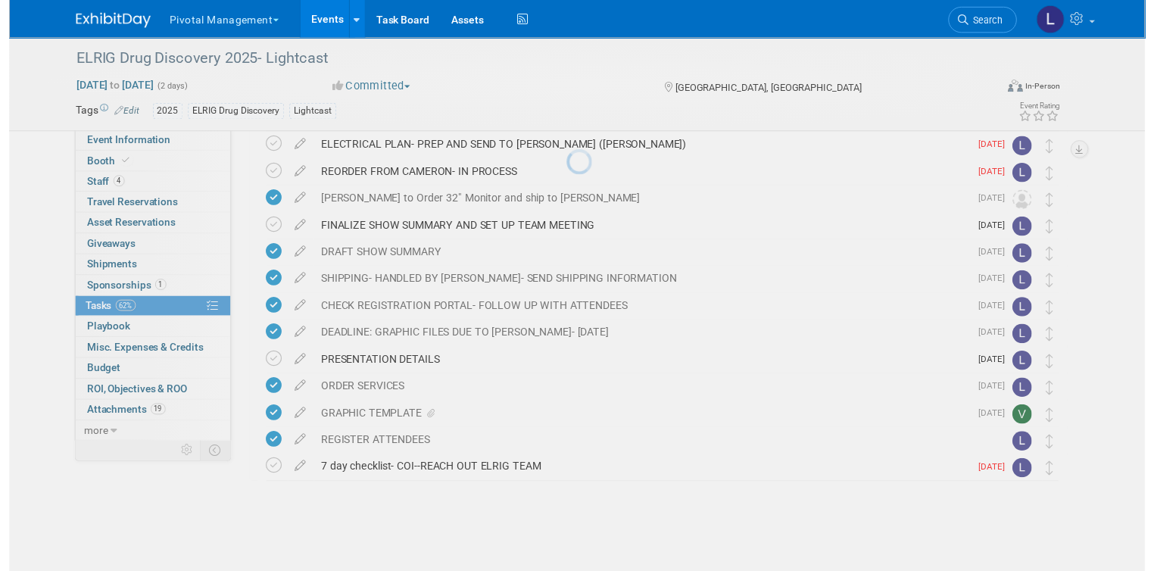
scroll to position [223, 0]
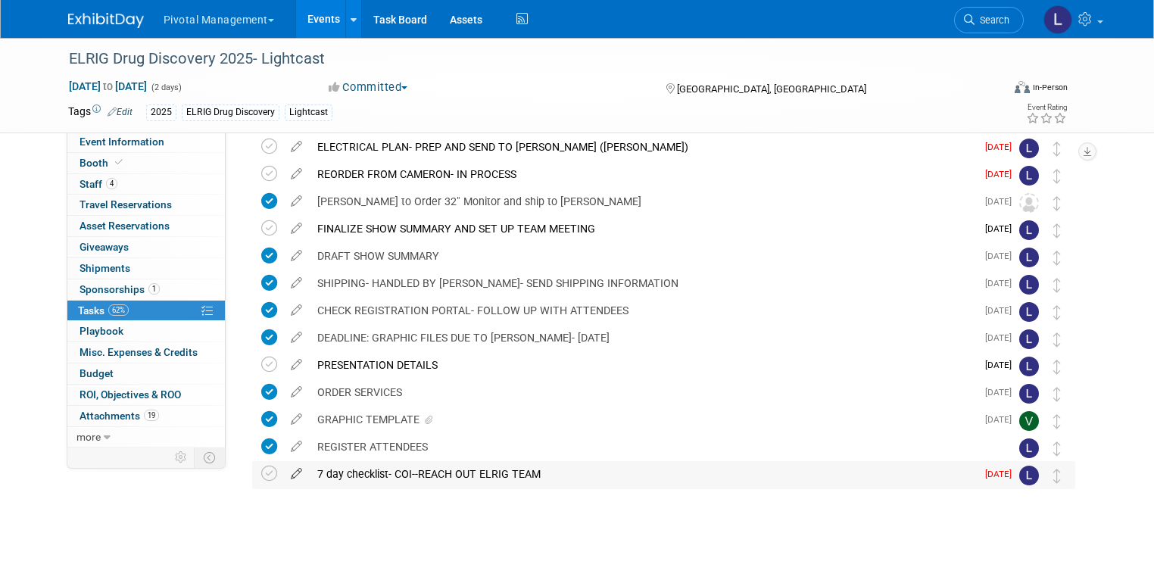
click at [283, 471] on icon at bounding box center [296, 470] width 27 height 19
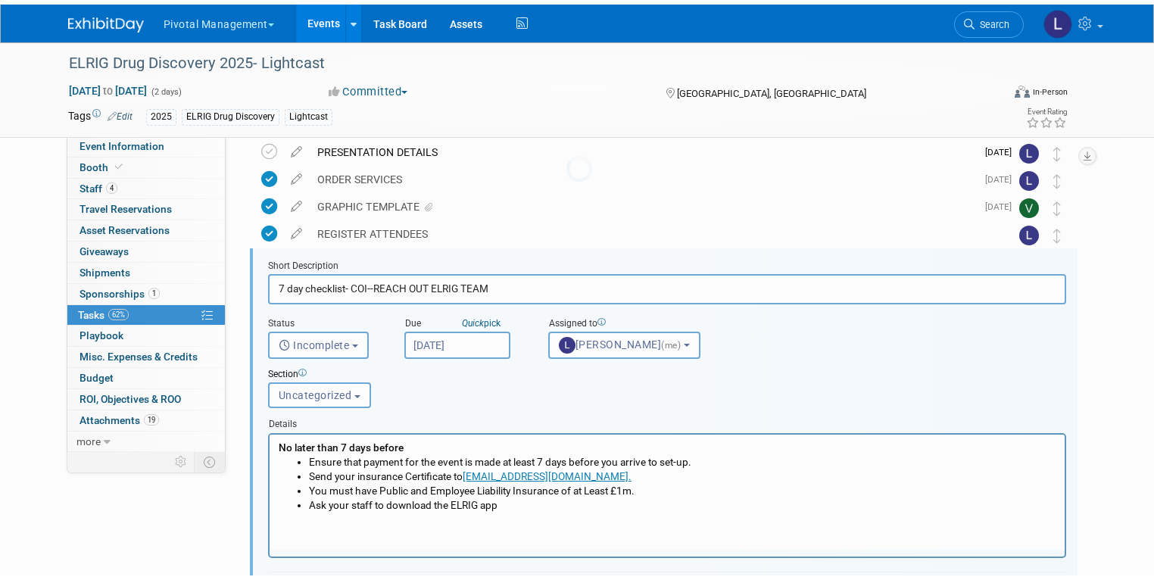
scroll to position [463, 0]
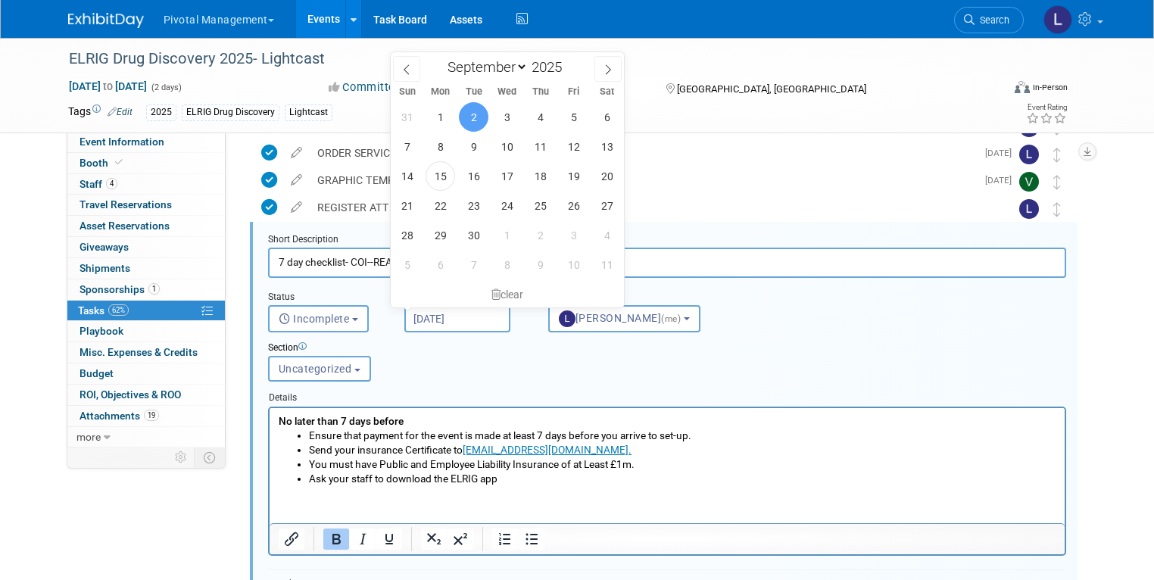
click at [441, 324] on input "[DATE]" at bounding box center [457, 318] width 106 height 27
drag, startPoint x: 476, startPoint y: 173, endPoint x: 763, endPoint y: 224, distance: 292.2
click at [476, 173] on span "16" at bounding box center [474, 176] width 30 height 30
type input "[DATE]"
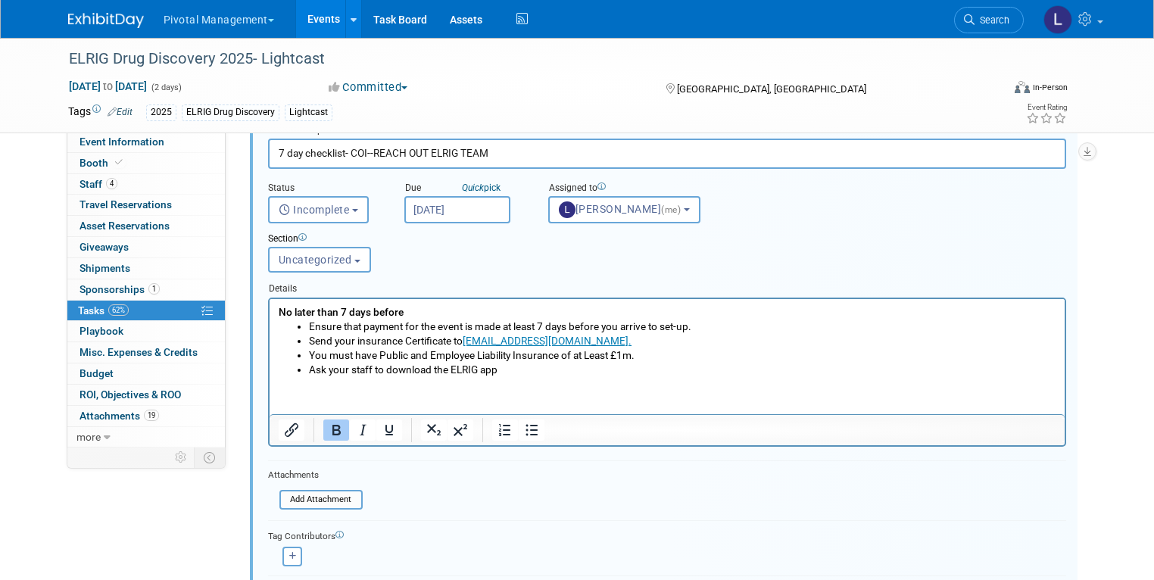
scroll to position [672, 0]
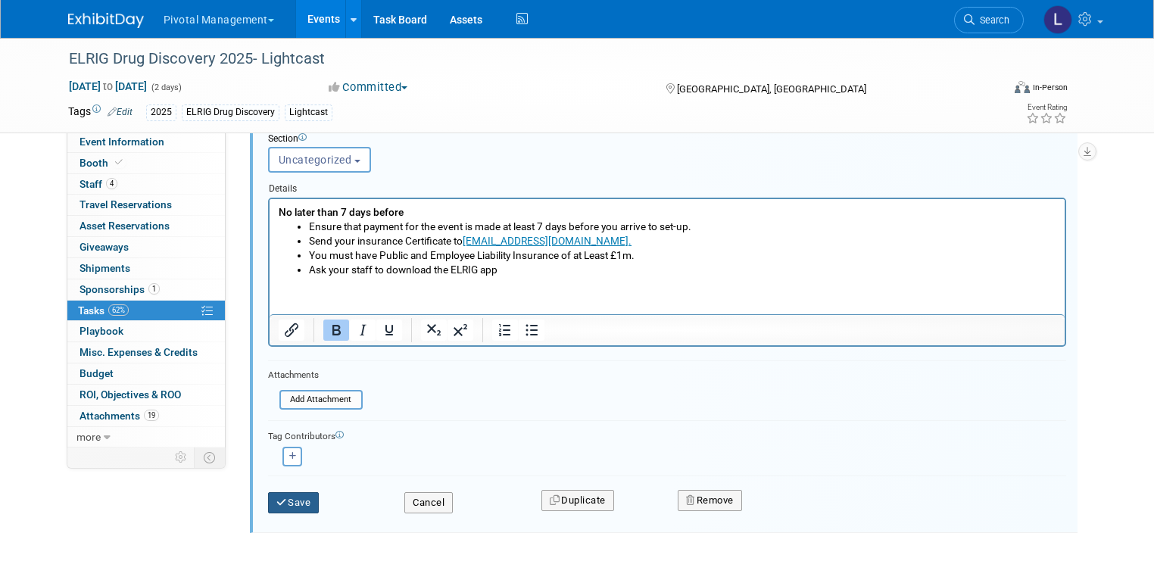
click at [275, 501] on button "Save" at bounding box center [293, 502] width 51 height 21
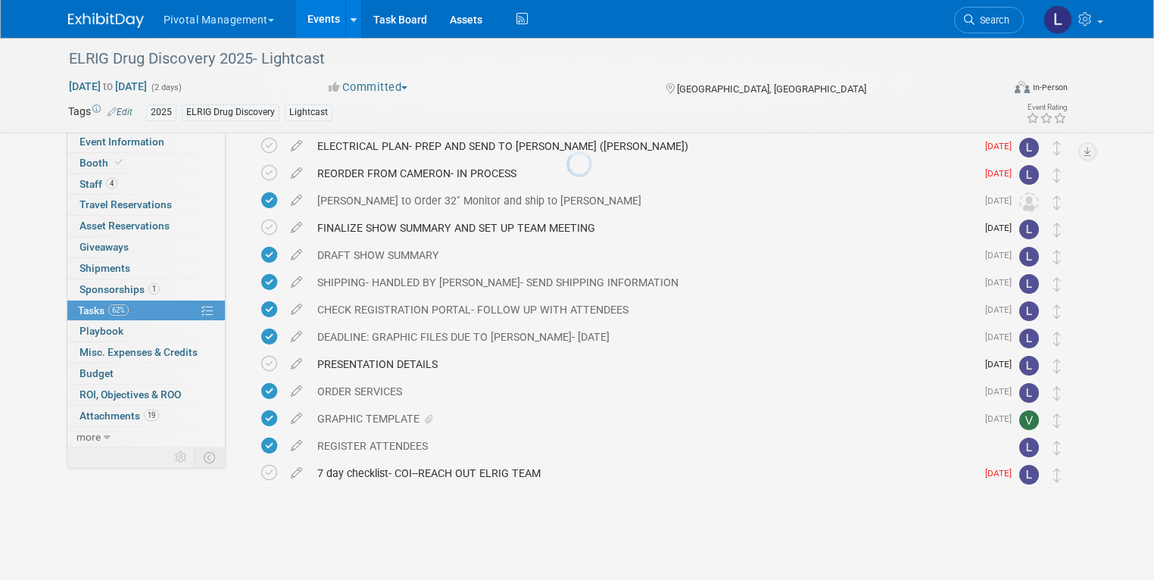
scroll to position [223, 0]
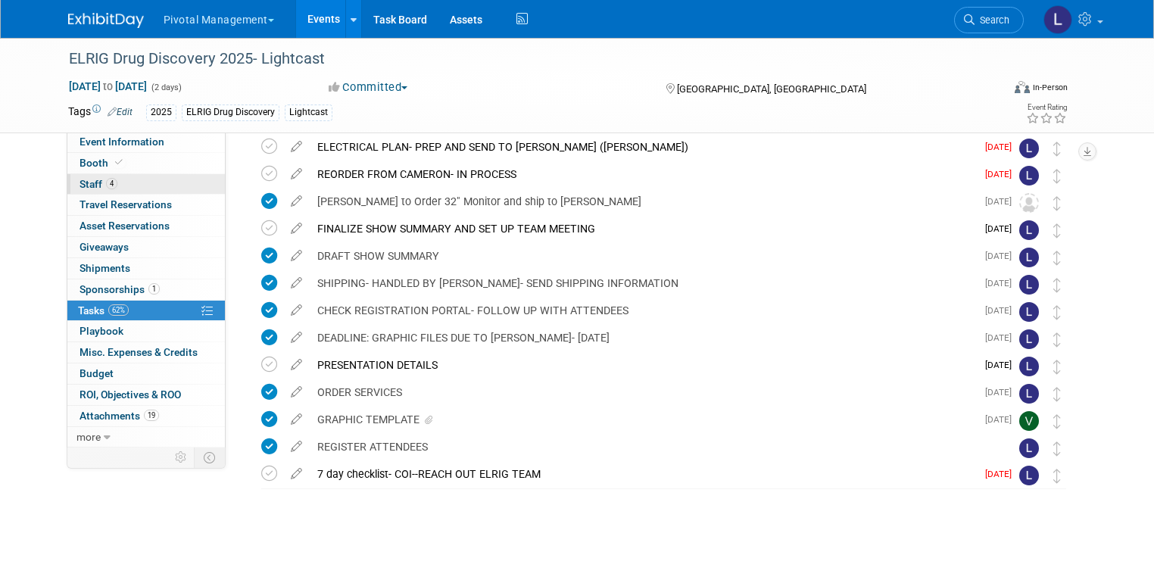
click at [85, 186] on span "Staff 4" at bounding box center [99, 184] width 38 height 12
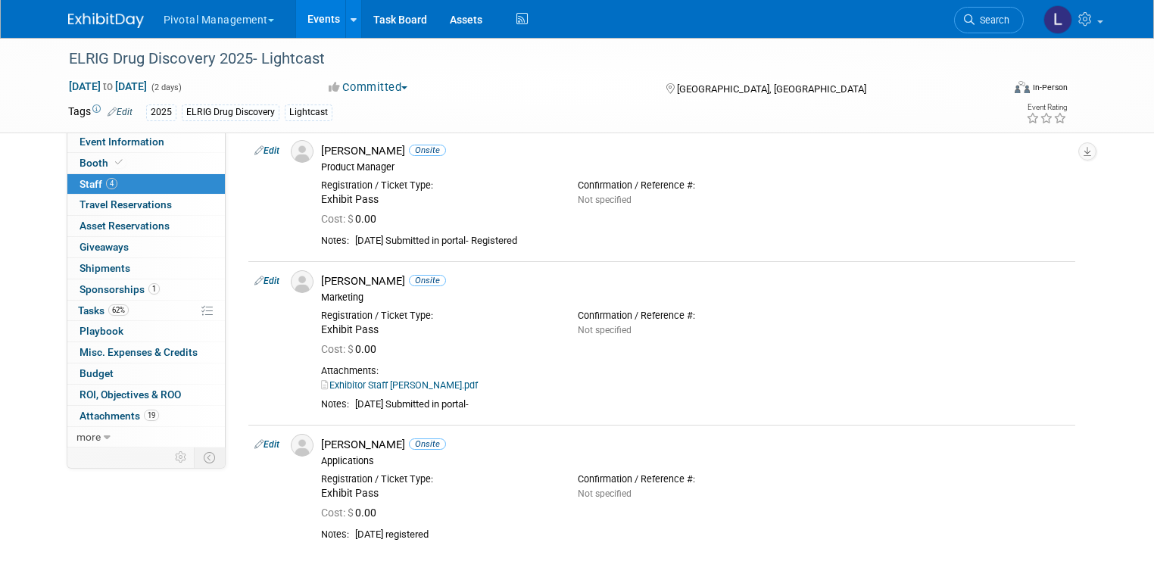
scroll to position [409, 0]
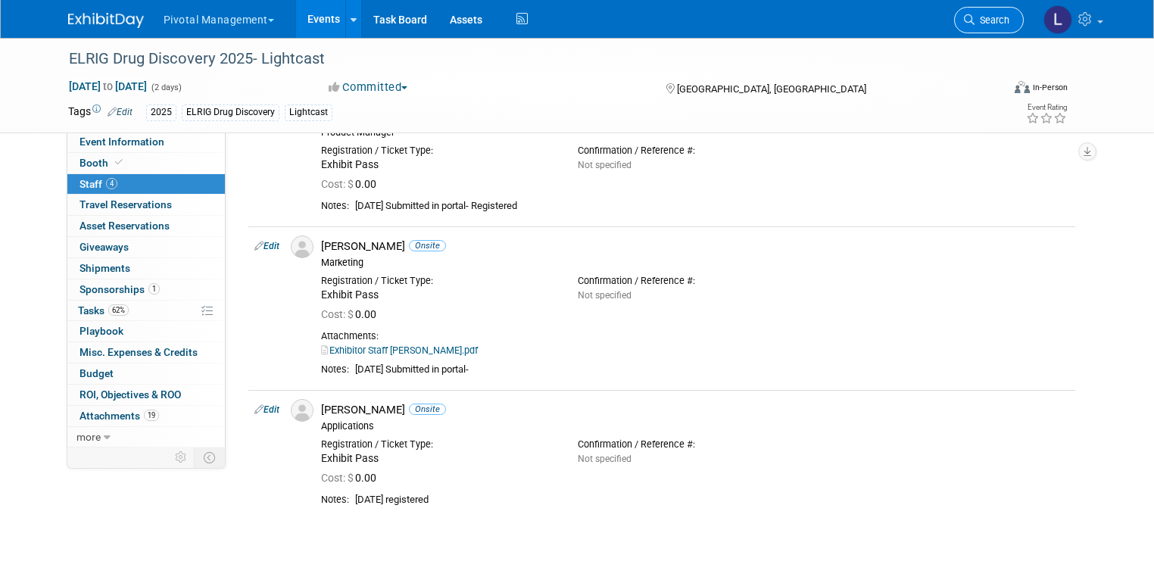
click at [998, 23] on span "Search" at bounding box center [992, 19] width 35 height 11
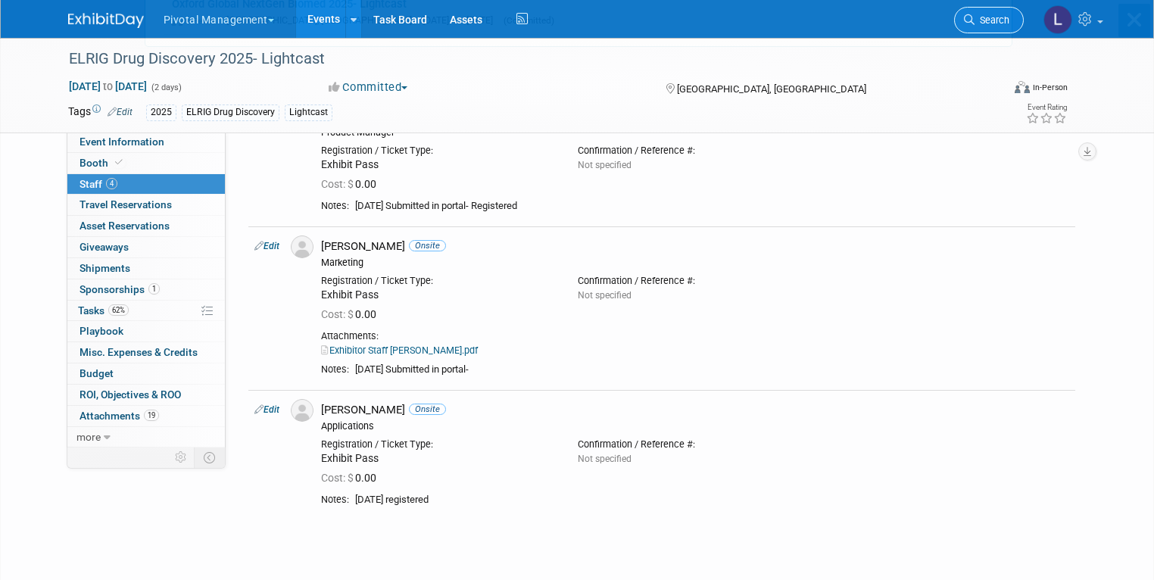
scroll to position [0, 0]
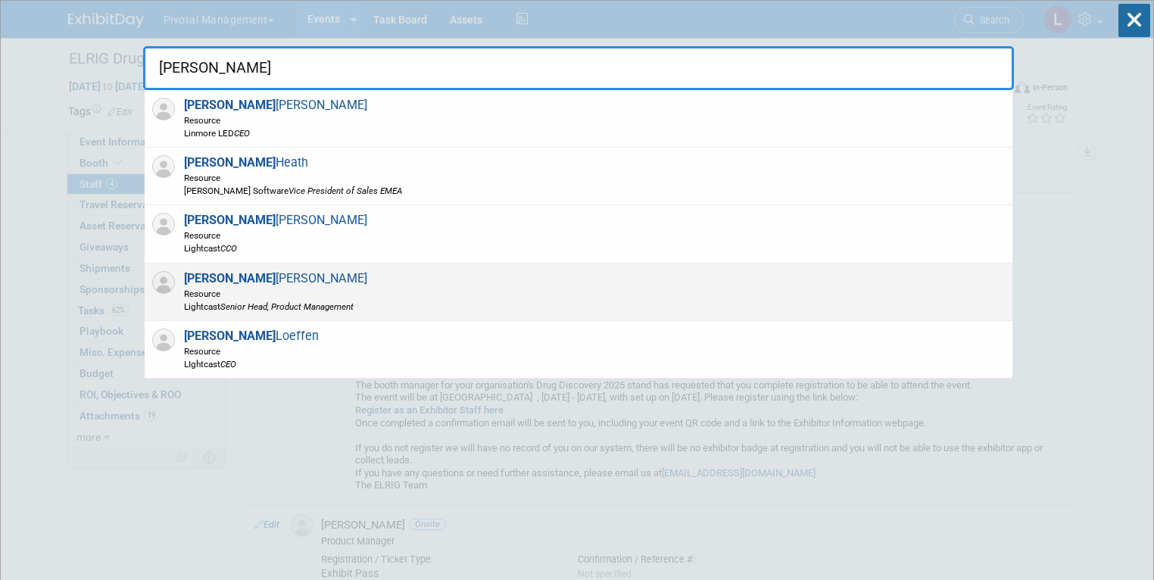
type input "[PERSON_NAME]"
click at [323, 301] on icon "Senior Head, Product Management" at bounding box center [286, 306] width 133 height 11
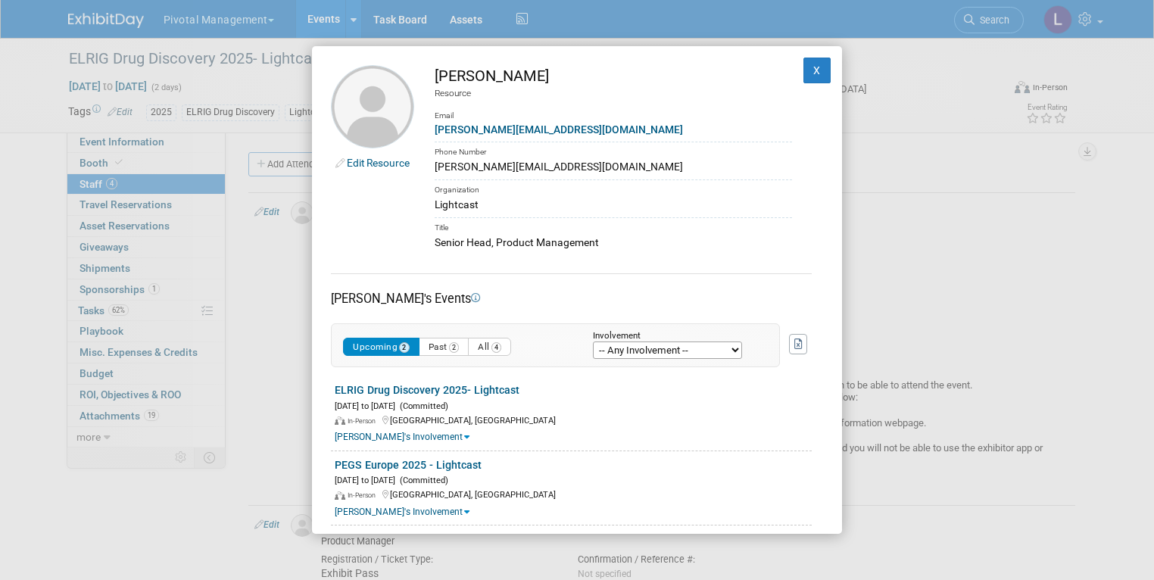
drag, startPoint x: 561, startPoint y: 164, endPoint x: 431, endPoint y: 171, distance: 130.4
click at [431, 171] on td "[PERSON_NAME] Resource Email [PERSON_NAME][EMAIL_ADDRESS][DOMAIN_NAME] Phone Nu…" at bounding box center [603, 157] width 378 height 185
copy div "[PERSON_NAME][EMAIL_ADDRESS][DOMAIN_NAME]"
click at [809, 79] on button "X" at bounding box center [816, 71] width 27 height 26
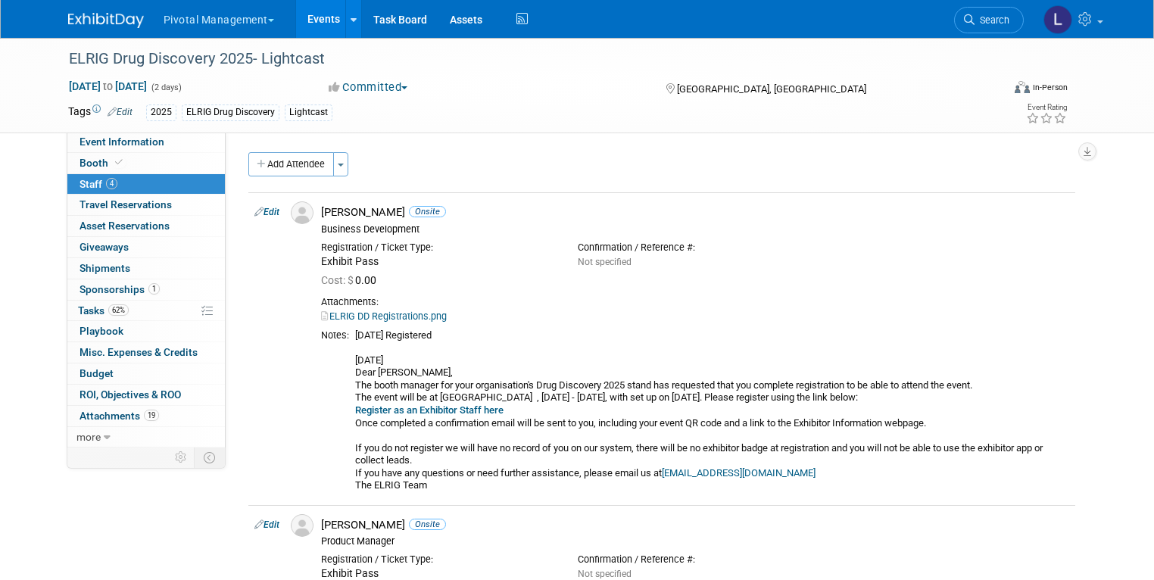
click at [809, 79] on div "[GEOGRAPHIC_DATA], [GEOGRAPHIC_DATA]" at bounding box center [780, 88] width 233 height 18
